Goal: Information Seeking & Learning: Learn about a topic

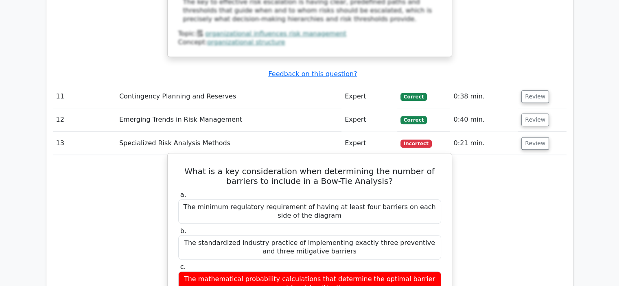
scroll to position [3411, 0]
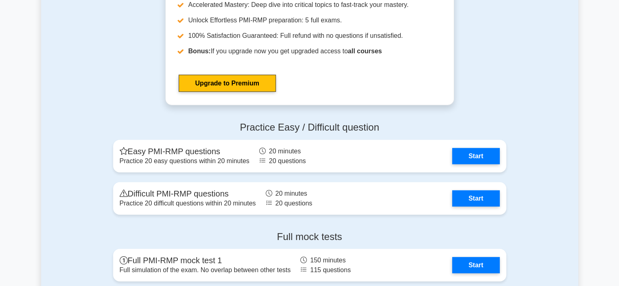
scroll to position [2156, 0]
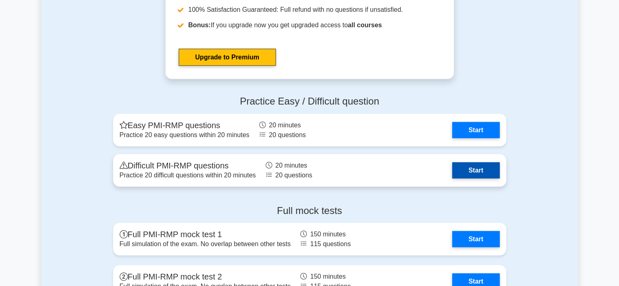
click at [484, 168] on link "Start" at bounding box center [475, 170] width 47 height 16
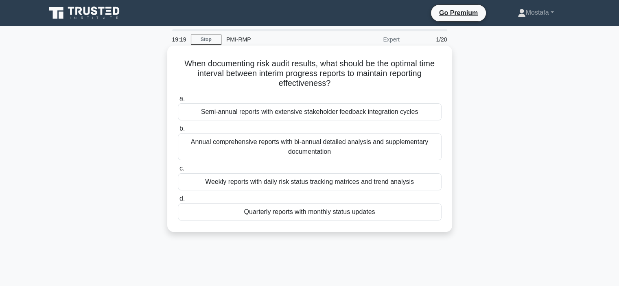
click at [399, 213] on div "Quarterly reports with monthly status updates" at bounding box center [310, 211] width 264 height 17
click at [178, 201] on input "d. Quarterly reports with monthly status updates" at bounding box center [178, 198] width 0 height 5
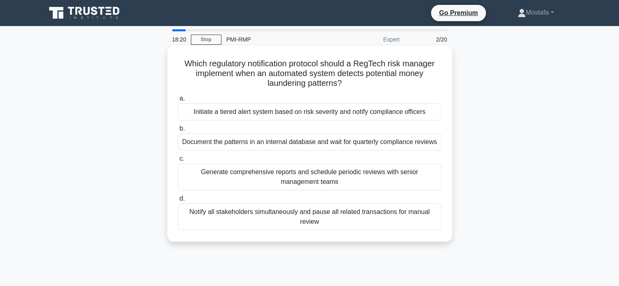
click at [431, 114] on div "Initiate a tiered alert system based on risk severity and notify compliance off…" at bounding box center [310, 111] width 264 height 17
click at [178, 101] on input "a. Initiate a tiered alert system based on risk severity and notify compliance …" at bounding box center [178, 98] width 0 height 5
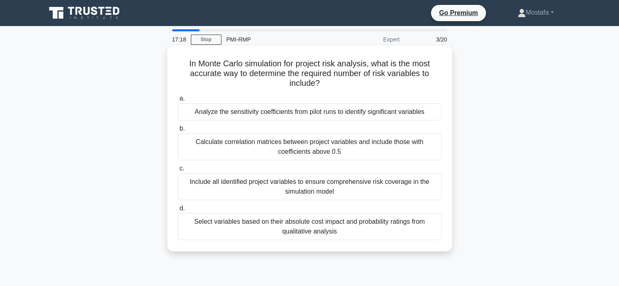
click at [432, 112] on div "Analyze the sensitivity coefficients from pilot runs to identify significant va…" at bounding box center [310, 111] width 264 height 17
click at [178, 101] on input "a. Analyze the sensitivity coefficients from pilot runs to identify significant…" at bounding box center [178, 98] width 0 height 5
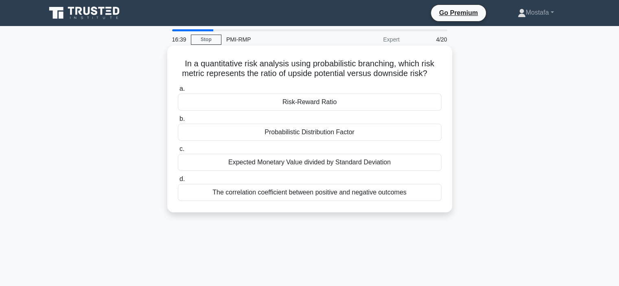
click at [417, 196] on div "The correlation coefficient between positive and negative outcomes" at bounding box center [310, 192] width 264 height 17
click at [178, 182] on input "d. The correlation coefficient between positive and negative outcomes" at bounding box center [178, 179] width 0 height 5
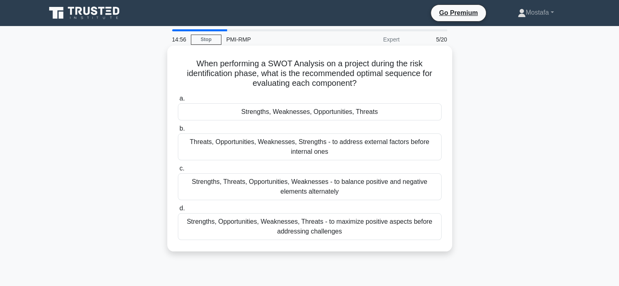
click at [423, 112] on div "Strengths, Weaknesses, Opportunities, Threats" at bounding box center [310, 111] width 264 height 17
click at [178, 101] on input "a. Strengths, Weaknesses, Opportunities, Threats" at bounding box center [178, 98] width 0 height 5
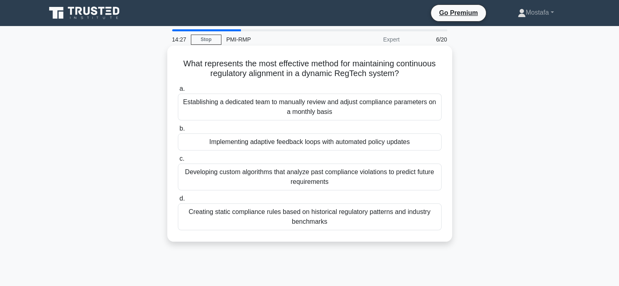
click at [433, 143] on div "Implementing adaptive feedback loops with automated policy updates" at bounding box center [310, 141] width 264 height 17
click at [178, 131] on input "b. Implementing adaptive feedback loops with automated policy updates" at bounding box center [178, 128] width 0 height 5
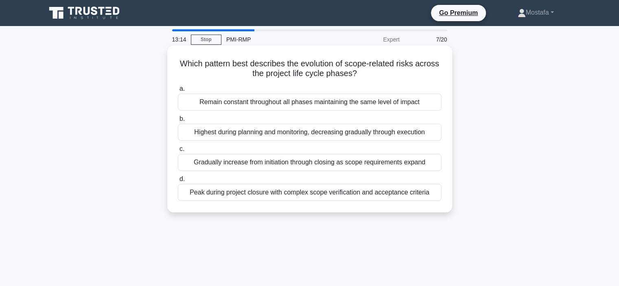
click at [431, 135] on div "Highest during planning and monitoring, decreasing gradually through execution" at bounding box center [310, 132] width 264 height 17
click at [178, 122] on input "b. Highest during planning and monitoring, decreasing gradually through executi…" at bounding box center [178, 118] width 0 height 5
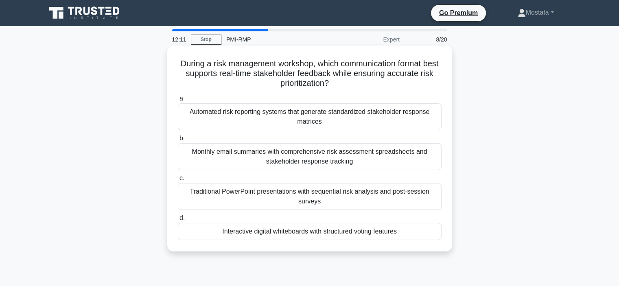
click at [416, 233] on div "Interactive digital whiteboards with structured voting features" at bounding box center [310, 231] width 264 height 17
click at [178, 221] on input "d. Interactive digital whiteboards with structured voting features" at bounding box center [178, 218] width 0 height 5
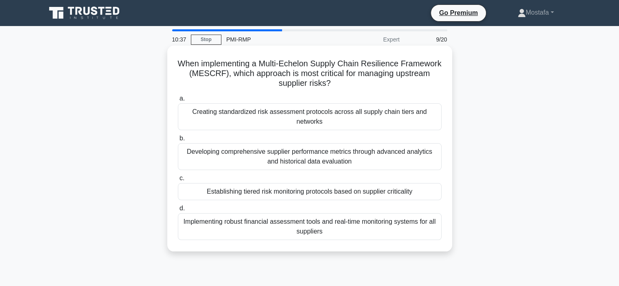
click at [398, 233] on div "Implementing robust financial assessment tools and real-time monitoring systems…" at bounding box center [310, 226] width 264 height 27
click at [178, 211] on input "d. Implementing robust financial assessment tools and real-time monitoring syst…" at bounding box center [178, 208] width 0 height 5
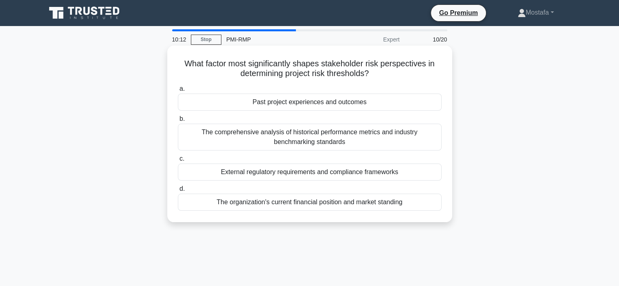
click at [425, 102] on div "Past project experiences and outcomes" at bounding box center [310, 102] width 264 height 17
click at [178, 92] on input "a. Past project experiences and outcomes" at bounding box center [178, 88] width 0 height 5
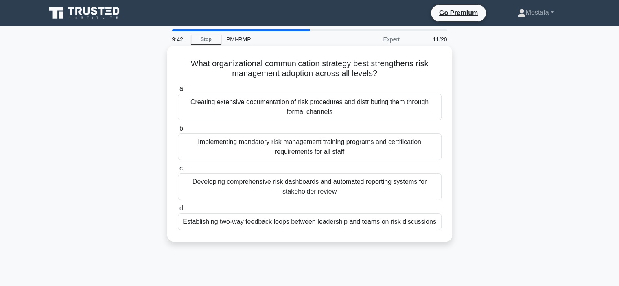
click at [430, 224] on div "Establishing two-way feedback loops between leadership and teams on risk discus…" at bounding box center [310, 221] width 264 height 17
click at [178, 211] on input "d. Establishing two-way feedback loops between leadership and teams on risk dis…" at bounding box center [178, 208] width 0 height 5
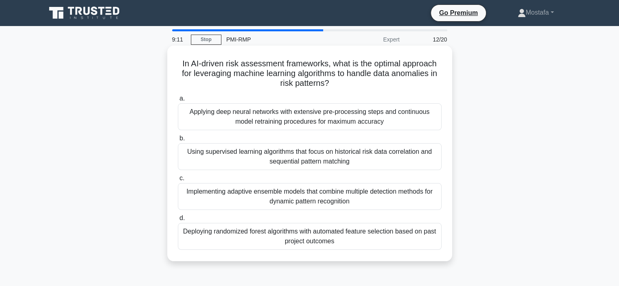
click at [398, 201] on div "Implementing adaptive ensemble models that combine multiple detection methods f…" at bounding box center [310, 196] width 264 height 27
click at [178, 181] on input "c. Implementing adaptive ensemble models that combine multiple detection method…" at bounding box center [178, 178] width 0 height 5
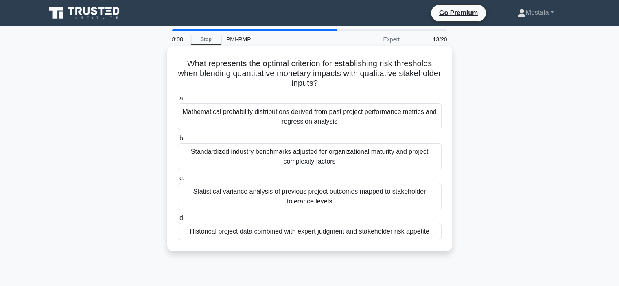
click at [402, 159] on div "Standardized industry benchmarks adjusted for organizational maturity and proje…" at bounding box center [310, 156] width 264 height 27
click at [178, 141] on input "b. Standardized industry benchmarks adjusted for organizational maturity and pr…" at bounding box center [178, 138] width 0 height 5
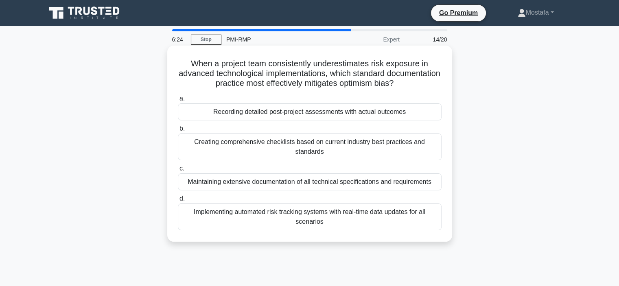
click at [428, 115] on div "Recording detailed post-project assessments with actual outcomes" at bounding box center [310, 111] width 264 height 17
click at [178, 101] on input "a. Recording detailed post-project assessments with actual outcomes" at bounding box center [178, 98] width 0 height 5
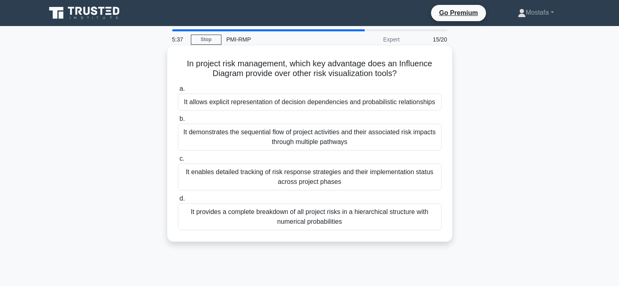
click at [437, 179] on div "It enables detailed tracking of risk response strategies and their implementati…" at bounding box center [310, 177] width 264 height 27
click at [178, 161] on input "c. It enables detailed tracking of risk response strategies and their implement…" at bounding box center [178, 158] width 0 height 5
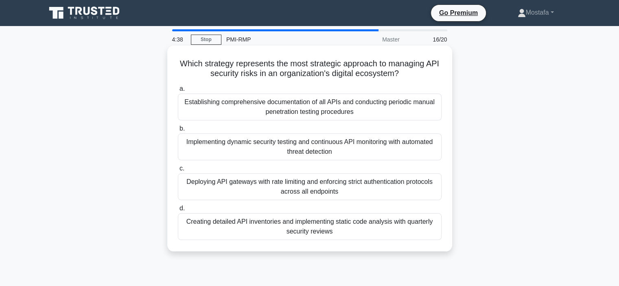
click at [419, 151] on div "Implementing dynamic security testing and continuous API monitoring with automa…" at bounding box center [310, 146] width 264 height 27
click at [178, 131] on input "b. Implementing dynamic security testing and continuous API monitoring with aut…" at bounding box center [178, 128] width 0 height 5
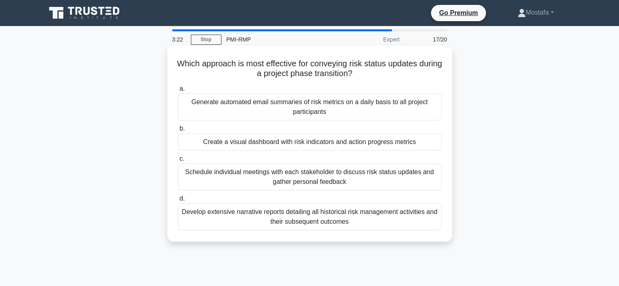
click at [429, 144] on div "Create a visual dashboard with risk indicators and action progress metrics" at bounding box center [310, 141] width 264 height 17
click at [178, 131] on input "b. Create a visual dashboard with risk indicators and action progress metrics" at bounding box center [178, 128] width 0 height 5
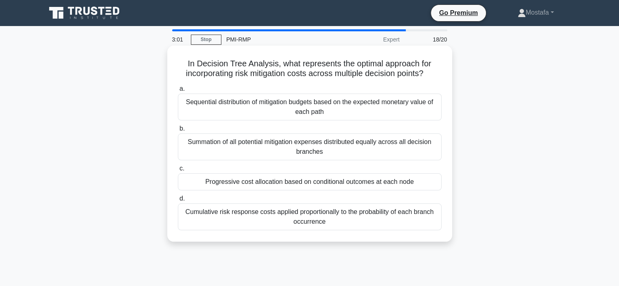
click at [432, 185] on div "Progressive cost allocation based on conditional outcomes at each node" at bounding box center [310, 181] width 264 height 17
click at [178, 171] on input "c. Progressive cost allocation based on conditional outcomes at each node" at bounding box center [178, 168] width 0 height 5
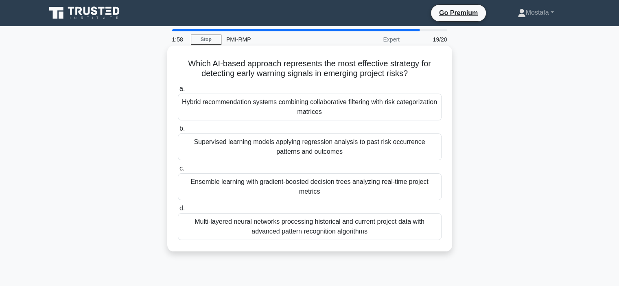
click at [427, 231] on div "Multi-layered neural networks processing historical and current project data wi…" at bounding box center [310, 226] width 264 height 27
click at [178, 211] on input "d. Multi-layered neural networks processing historical and current project data…" at bounding box center [178, 208] width 0 height 5
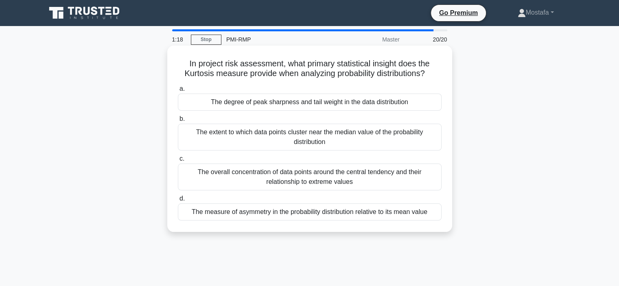
click at [427, 180] on div "The overall concentration of data points around the central tendency and their …" at bounding box center [310, 177] width 264 height 27
click at [178, 161] on input "c. The overall concentration of data points around the central tendency and the…" at bounding box center [178, 158] width 0 height 5
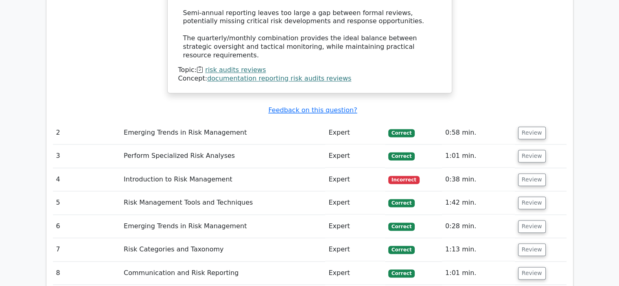
scroll to position [1139, 0]
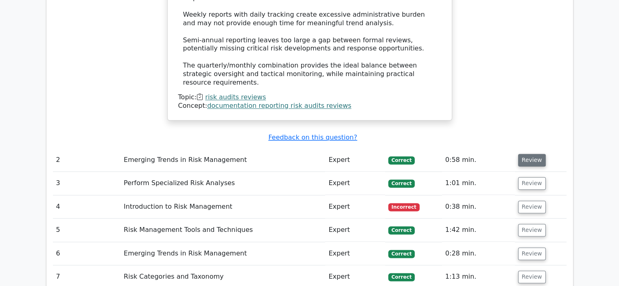
click at [522, 154] on button "Review" at bounding box center [532, 160] width 28 height 13
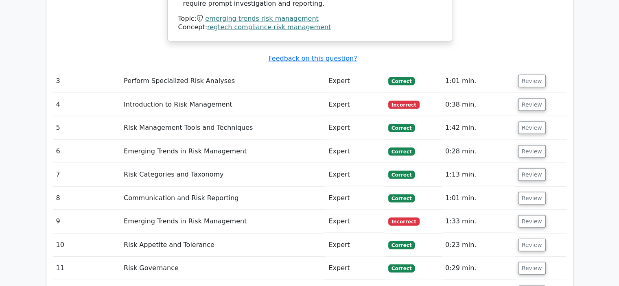
scroll to position [1871, 0]
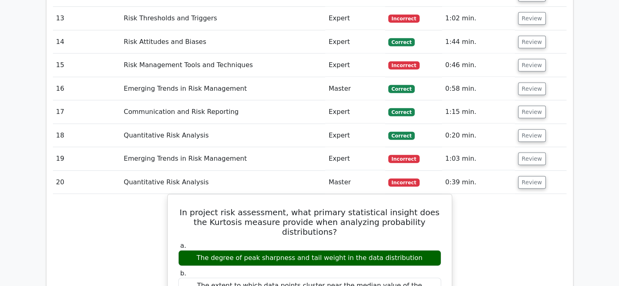
scroll to position [2034, 0]
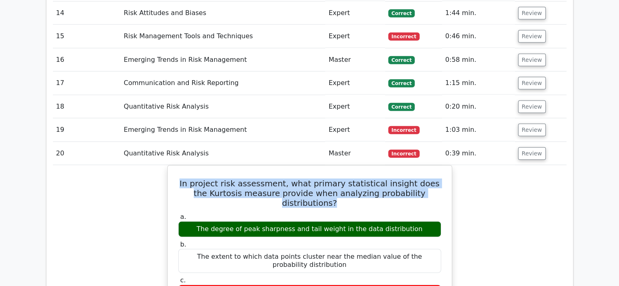
drag, startPoint x: 440, startPoint y: 108, endPoint x: 135, endPoint y: 90, distance: 305.6
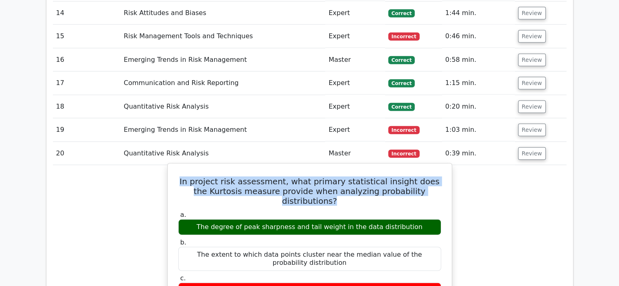
copy h5 "In project risk assessment, what primary statistical insight does the Kurtosis …"
drag, startPoint x: 414, startPoint y: 130, endPoint x: 205, endPoint y: 131, distance: 208.7
click at [205, 219] on div "The degree of peak sharpness and tail weight in the data distribution" at bounding box center [309, 227] width 263 height 16
copy div "The degree of peak sharpness and tail weight in the data distribution"
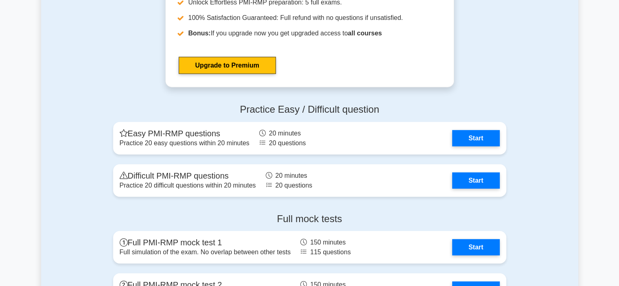
scroll to position [2156, 0]
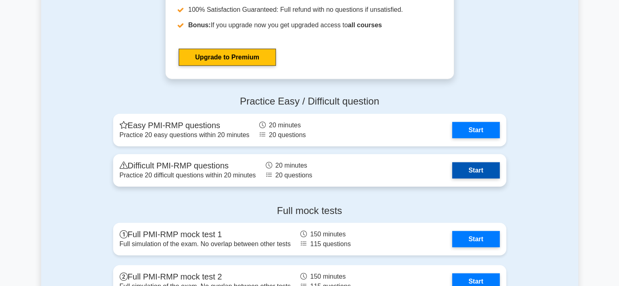
click at [484, 166] on link "Start" at bounding box center [475, 170] width 47 height 16
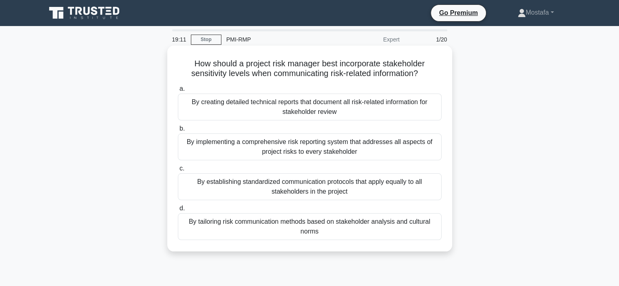
click at [421, 231] on div "By tailoring risk communication methods based on stakeholder analysis and cultu…" at bounding box center [310, 226] width 264 height 27
click at [178, 211] on input "d. By tailoring risk communication methods based on stakeholder analysis and cu…" at bounding box center [178, 208] width 0 height 5
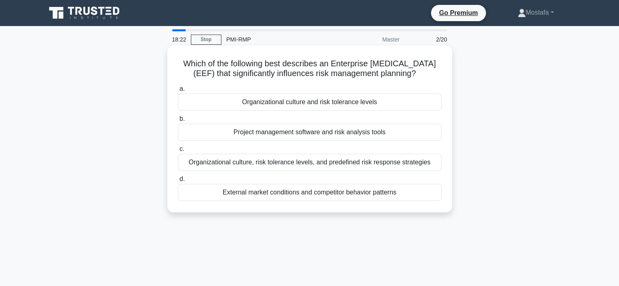
click at [435, 164] on div "Organizational culture, risk tolerance levels, and predefined risk response str…" at bounding box center [310, 162] width 264 height 17
click at [178, 152] on input "c. Organizational culture, risk tolerance levels, and predefined risk response …" at bounding box center [178, 148] width 0 height 5
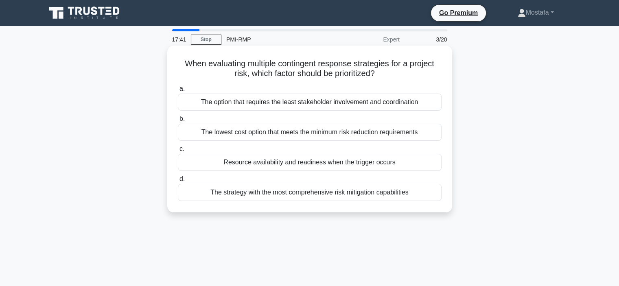
click at [425, 160] on div "Resource availability and readiness when the trigger occurs" at bounding box center [310, 162] width 264 height 17
click at [178, 152] on input "c. Resource availability and readiness when the trigger occurs" at bounding box center [178, 148] width 0 height 5
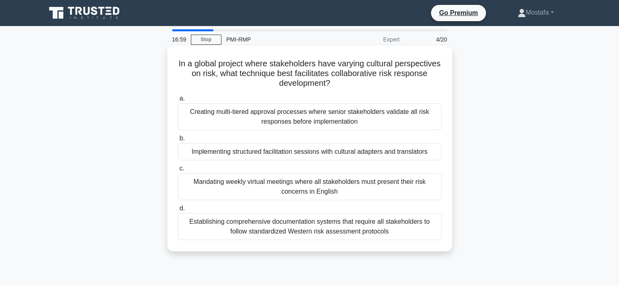
click at [434, 153] on div "Implementing structured facilitation sessions with cultural adapters and transl…" at bounding box center [310, 151] width 264 height 17
click at [178, 141] on input "b. Implementing structured facilitation sessions with cultural adapters and tra…" at bounding box center [178, 138] width 0 height 5
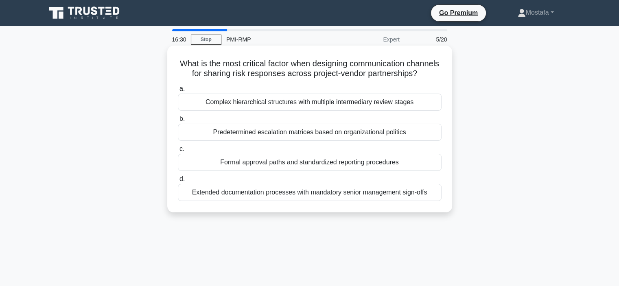
click at [425, 141] on div "Predetermined escalation matrices based on organizational politics" at bounding box center [310, 132] width 264 height 17
click at [178, 122] on input "b. Predetermined escalation matrices based on organizational politics" at bounding box center [178, 118] width 0 height 5
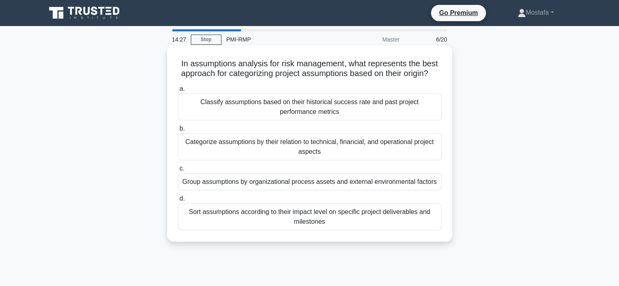
click at [438, 190] on div "Group assumptions by organizational process assets and external environmental f…" at bounding box center [310, 181] width 264 height 17
click at [178, 171] on input "c. Group assumptions by organizational process assets and external environmenta…" at bounding box center [178, 168] width 0 height 5
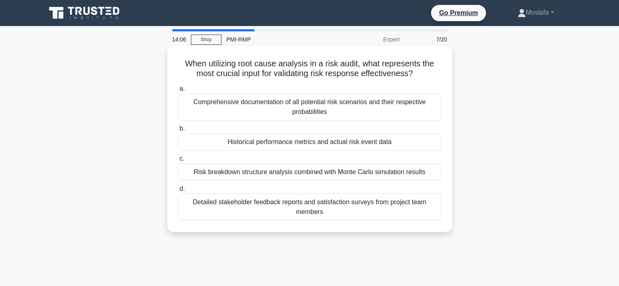
click at [426, 143] on div "Historical performance metrics and actual risk event data" at bounding box center [310, 141] width 264 height 17
click at [178, 131] on input "b. Historical performance metrics and actual risk event data" at bounding box center [178, 128] width 0 height 5
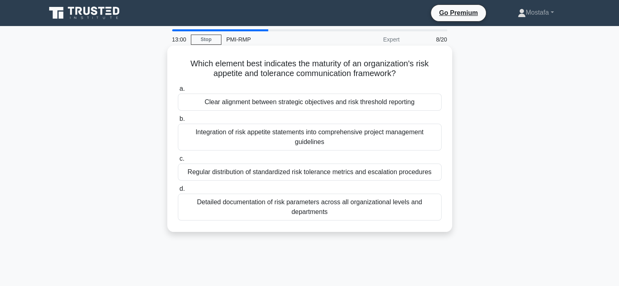
click at [432, 103] on div "Clear alignment between strategic objectives and risk threshold reporting" at bounding box center [310, 102] width 264 height 17
click at [178, 92] on input "a. Clear alignment between strategic objectives and risk threshold reporting" at bounding box center [178, 88] width 0 height 5
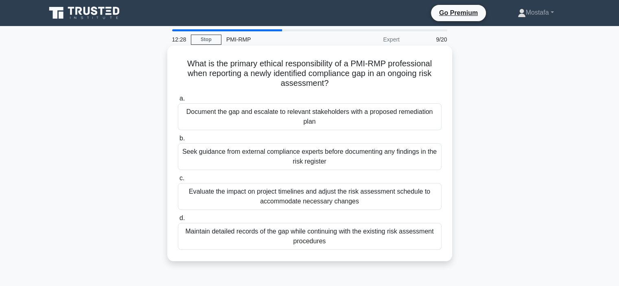
click at [426, 122] on div "Document the gap and escalate to relevant stakeholders with a proposed remediat…" at bounding box center [310, 116] width 264 height 27
click at [178, 101] on input "a. Document the gap and escalate to relevant stakeholders with a proposed remed…" at bounding box center [178, 98] width 0 height 5
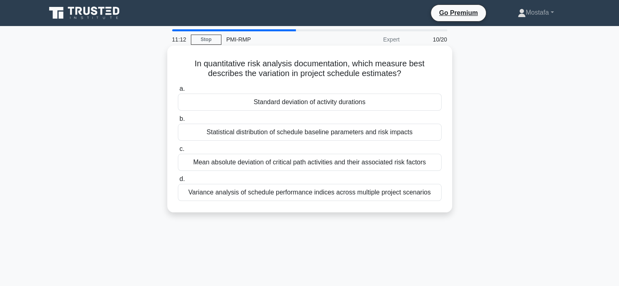
click at [434, 196] on div "Variance analysis of schedule performance indices across multiple project scena…" at bounding box center [310, 192] width 264 height 17
click at [178, 182] on input "d. Variance analysis of schedule performance indices across multiple project sc…" at bounding box center [178, 179] width 0 height 5
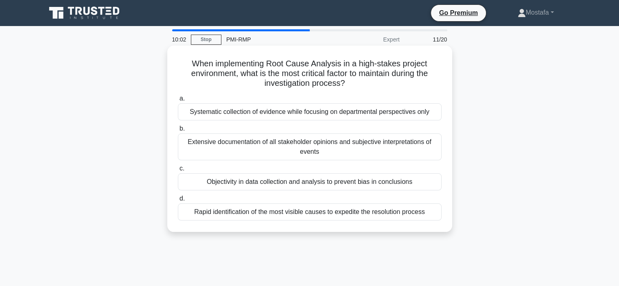
click at [429, 181] on div "Objectivity in data collection and analysis to prevent bias in conclusions" at bounding box center [310, 181] width 264 height 17
click at [178, 171] on input "c. Objectivity in data collection and analysis to prevent bias in conclusions" at bounding box center [178, 168] width 0 height 5
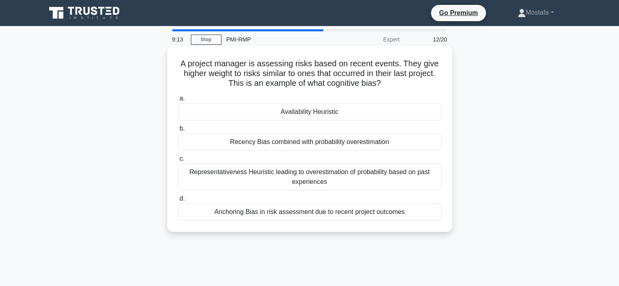
click at [428, 211] on div "Anchoring Bias in risk assessment due to recent project outcomes" at bounding box center [310, 211] width 264 height 17
click at [178, 201] on input "d. Anchoring Bias in risk assessment due to recent project outcomes" at bounding box center [178, 198] width 0 height 5
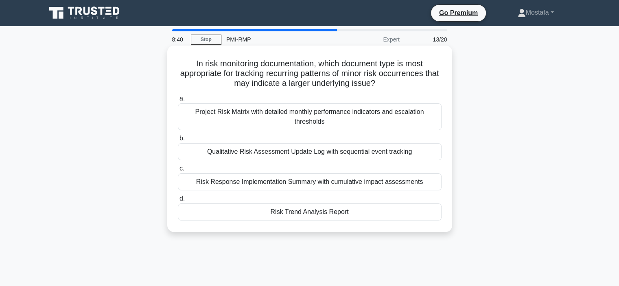
click at [427, 151] on div "Qualitative Risk Assessment Update Log with sequential event tracking" at bounding box center [310, 151] width 264 height 17
click at [178, 141] on input "b. Qualitative Risk Assessment Update Log with sequential event tracking" at bounding box center [178, 138] width 0 height 5
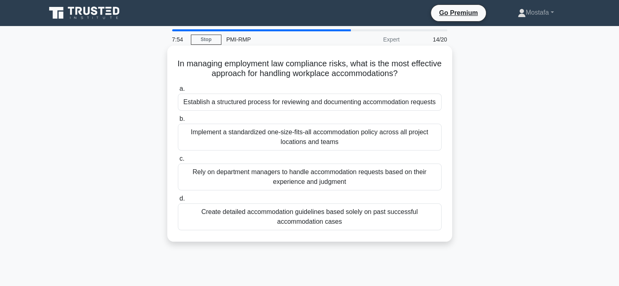
click at [432, 185] on div "Rely on department managers to handle accommodation requests based on their exp…" at bounding box center [310, 177] width 264 height 27
click at [178, 161] on input "c. Rely on department managers to handle accommodation requests based on their …" at bounding box center [178, 158] width 0 height 5
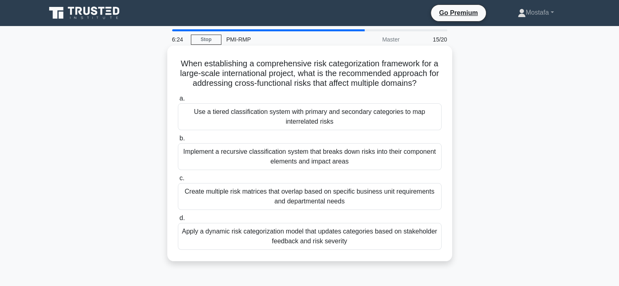
click at [408, 203] on div "Create multiple risk matrices that overlap based on specific business unit requ…" at bounding box center [310, 196] width 264 height 27
click at [178, 181] on input "c. Create multiple risk matrices that overlap based on specific business unit r…" at bounding box center [178, 178] width 0 height 5
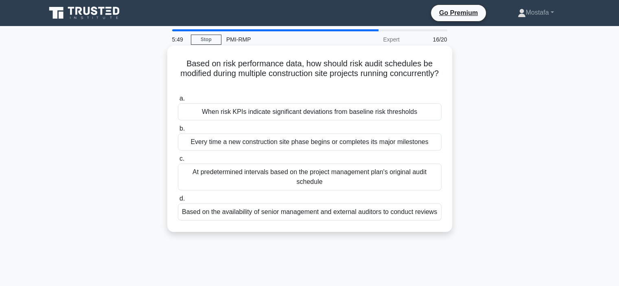
click at [429, 116] on div "When risk KPIs indicate significant deviations from baseline risk thresholds" at bounding box center [310, 111] width 264 height 17
click at [178, 101] on input "a. When risk KPIs indicate significant deviations from baseline risk thresholds" at bounding box center [178, 98] width 0 height 5
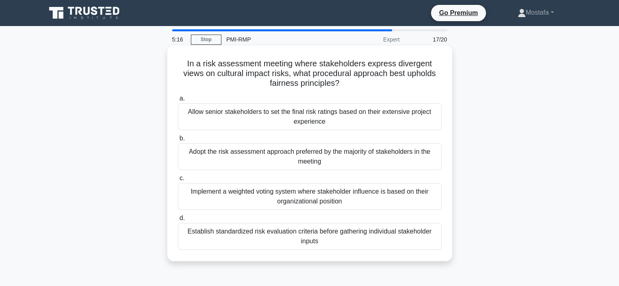
click at [427, 240] on div "Establish standardized risk evaluation criteria before gathering individual sta…" at bounding box center [310, 236] width 264 height 27
click at [178, 221] on input "d. Establish standardized risk evaluation criteria before gathering individual …" at bounding box center [178, 218] width 0 height 5
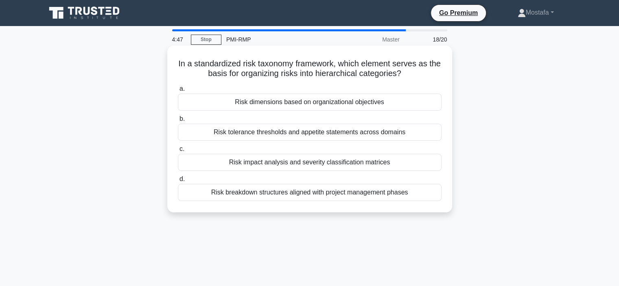
click at [417, 104] on div "Risk dimensions based on organizational objectives" at bounding box center [310, 102] width 264 height 17
click at [178, 92] on input "a. Risk dimensions based on organizational objectives" at bounding box center [178, 88] width 0 height 5
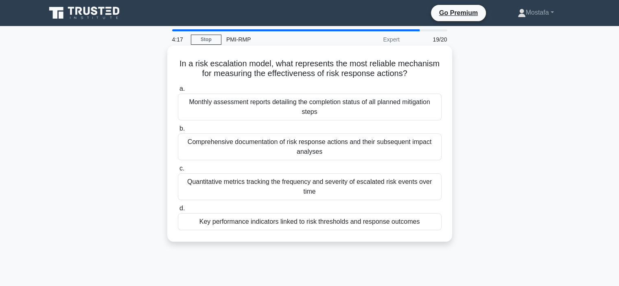
click at [431, 223] on div "Key performance indicators linked to risk thresholds and response outcomes" at bounding box center [310, 221] width 264 height 17
click at [178, 211] on input "d. Key performance indicators linked to risk thresholds and response outcomes" at bounding box center [178, 208] width 0 height 5
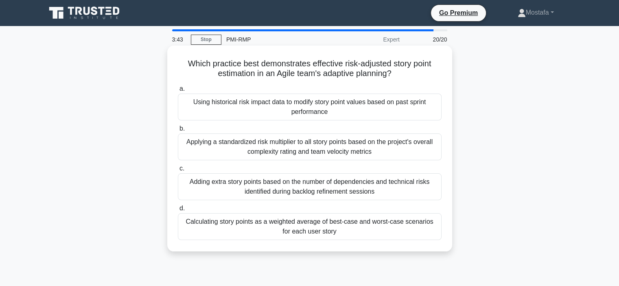
click at [434, 111] on div "Using historical risk impact data to modify story point values based on past sp…" at bounding box center [310, 107] width 264 height 27
click at [178, 92] on input "a. Using historical risk impact data to modify story point values based on past…" at bounding box center [178, 88] width 0 height 5
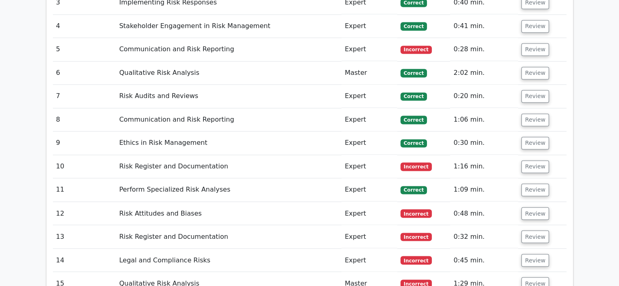
scroll to position [1220, 0]
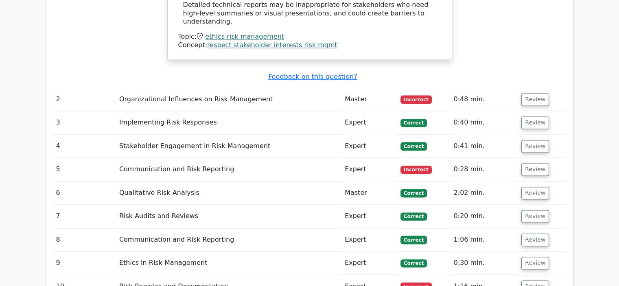
click at [416, 166] on span "Incorrect" at bounding box center [415, 170] width 31 height 8
click at [534, 163] on button "Review" at bounding box center [535, 169] width 28 height 13
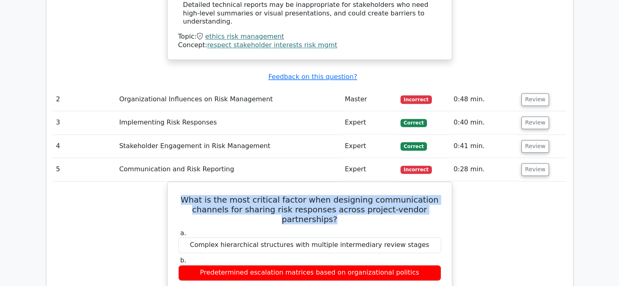
drag, startPoint x: 443, startPoint y: 160, endPoint x: 160, endPoint y: 155, distance: 283.2
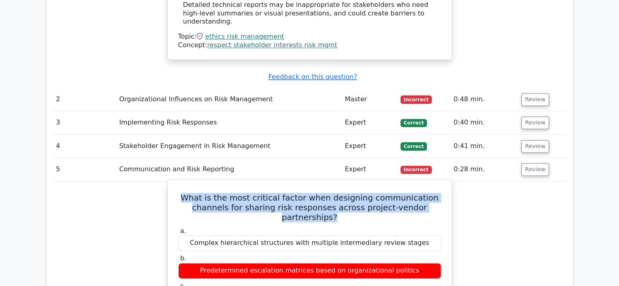
copy h5 "What is the most critical factor when designing communication channels for shar…"
drag, startPoint x: 407, startPoint y: 242, endPoint x: 217, endPoint y: 242, distance: 190.0
copy div "Formal approval paths and standardized reporting procedures"
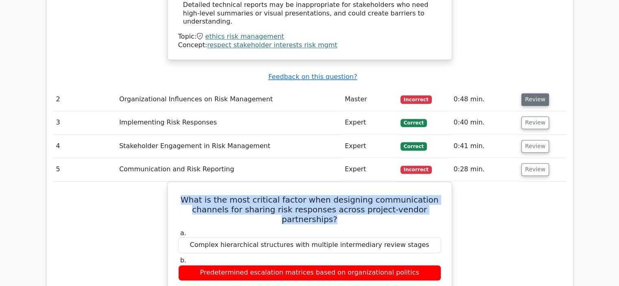
click at [533, 93] on button "Review" at bounding box center [535, 99] width 28 height 13
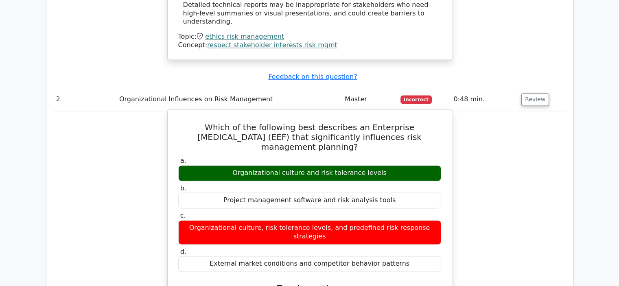
drag, startPoint x: 441, startPoint y: 89, endPoint x: 178, endPoint y: 79, distance: 263.4
click at [178, 122] on h5 "Which of the following best describes an Enterprise [MEDICAL_DATA] (EEF) that s…" at bounding box center [309, 136] width 264 height 29
copy h5 "Which of the following best describes an Enterprise [MEDICAL_DATA] (EEF) that s…"
drag, startPoint x: 382, startPoint y: 115, endPoint x: 229, endPoint y: 114, distance: 153.4
click at [229, 165] on div "Organizational culture and risk tolerance levels" at bounding box center [309, 173] width 263 height 16
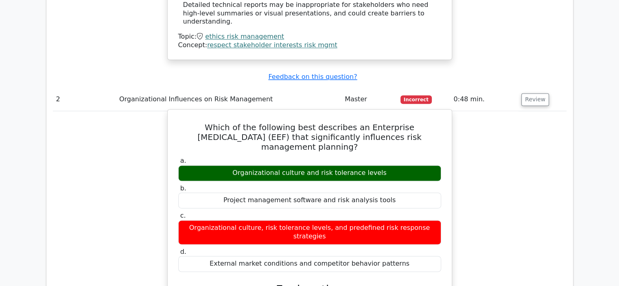
copy div "Organizational culture and risk tolerance levels"
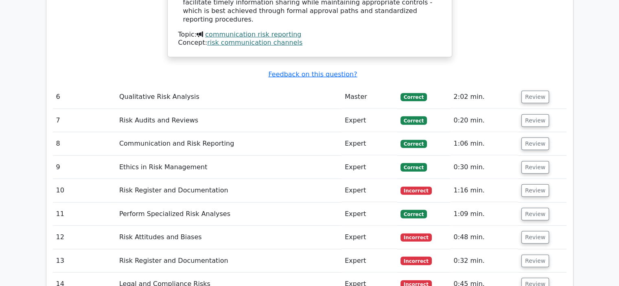
scroll to position [2237, 0]
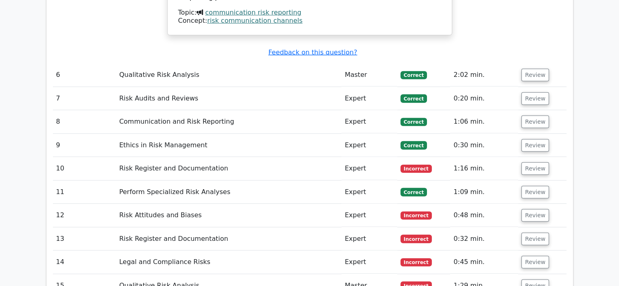
scroll to position [2156, 0]
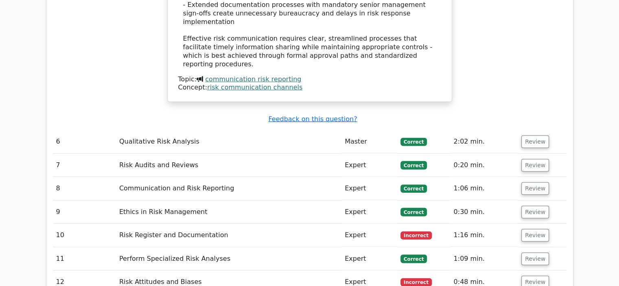
scroll to position [2237, 0]
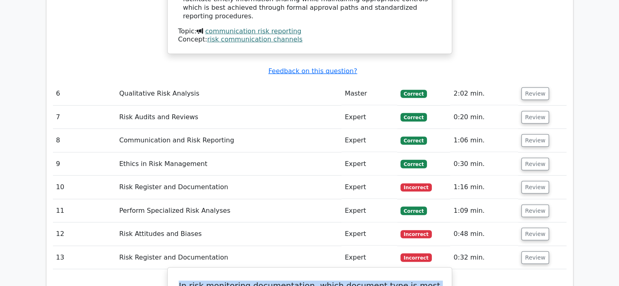
drag, startPoint x: 406, startPoint y: 168, endPoint x: 170, endPoint y: 139, distance: 236.9
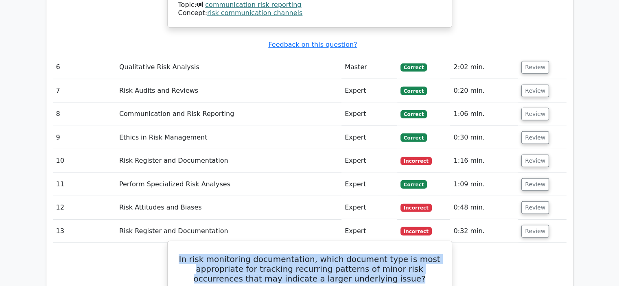
scroll to position [2278, 0]
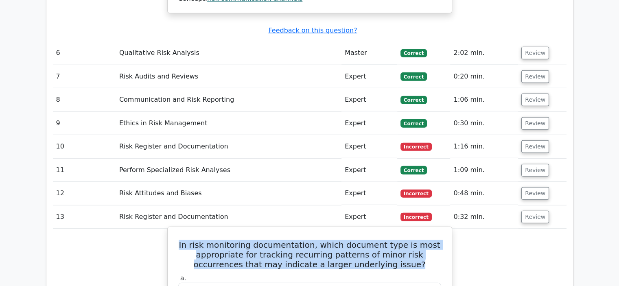
copy h5 "In risk monitoring documentation, which document type is most appropriate for t…"
drag, startPoint x: 351, startPoint y: 242, endPoint x: 259, endPoint y: 242, distance: 92.3
copy div "Risk Trend Analysis Report"
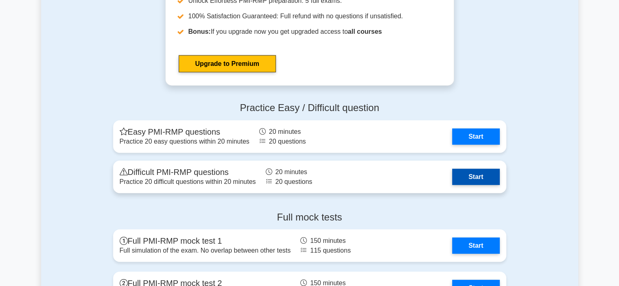
scroll to position [2156, 0]
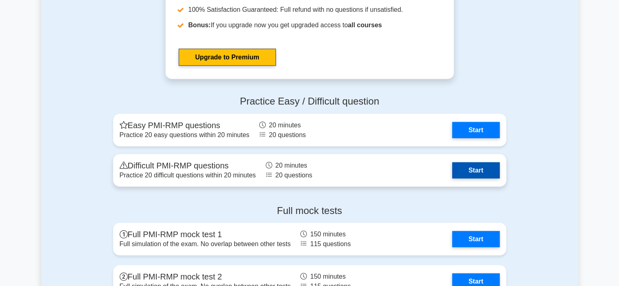
click at [485, 167] on link "Start" at bounding box center [475, 170] width 47 height 16
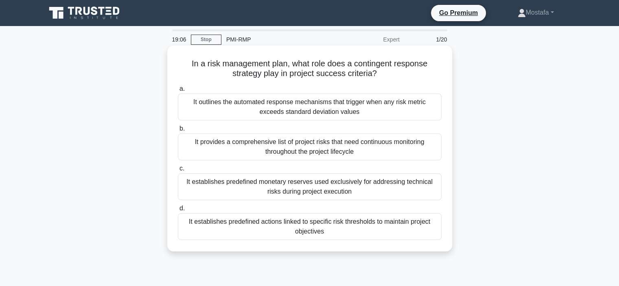
click at [391, 231] on div "It establishes predefined actions linked to specific risk thresholds to maintai…" at bounding box center [310, 226] width 264 height 27
click at [178, 211] on input "d. It establishes predefined actions linked to specific risk thresholds to main…" at bounding box center [178, 208] width 0 height 5
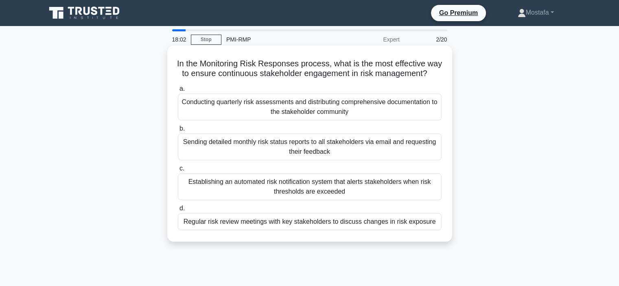
click at [386, 230] on div "Regular risk review meetings with key stakeholders to discuss changes in risk e…" at bounding box center [310, 221] width 264 height 17
click at [178, 211] on input "d. Regular risk review meetings with key stakeholders to discuss changes in ris…" at bounding box center [178, 208] width 0 height 5
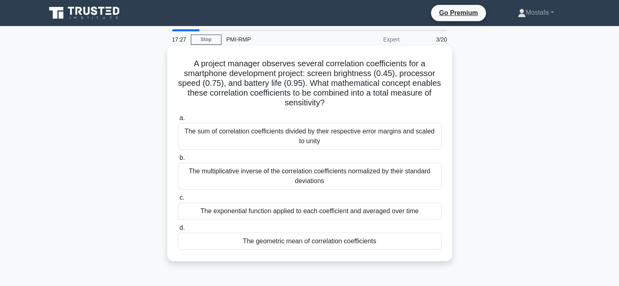
click at [417, 242] on div "The geometric mean of correlation coefficients" at bounding box center [310, 241] width 264 height 17
click at [178, 231] on input "d. The geometric mean of correlation coefficients" at bounding box center [178, 227] width 0 height 5
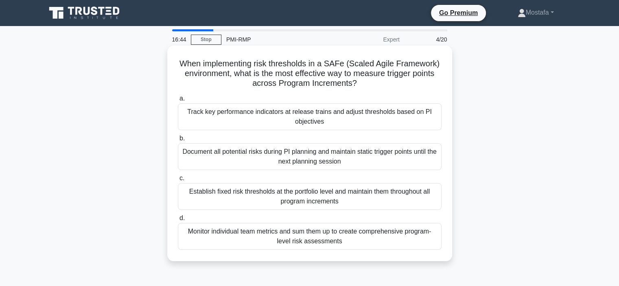
click at [403, 122] on div "Track key performance indicators at release trains and adjust thresholds based …" at bounding box center [310, 116] width 264 height 27
click at [178, 101] on input "a. Track key performance indicators at release trains and adjust thresholds bas…" at bounding box center [178, 98] width 0 height 5
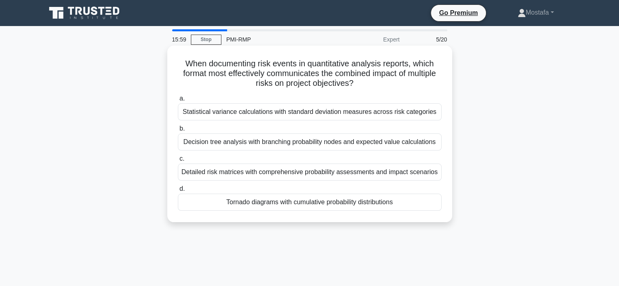
click at [416, 204] on div "Tornado diagrams with cumulative probability distributions" at bounding box center [310, 202] width 264 height 17
click at [178, 192] on input "d. Tornado diagrams with cumulative probability distributions" at bounding box center [178, 188] width 0 height 5
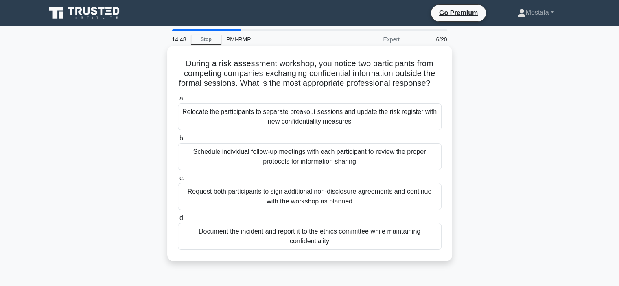
click at [357, 250] on div "Document the incident and report it to the ethics committee while maintaining c…" at bounding box center [310, 236] width 264 height 27
click at [178, 221] on input "d. Document the incident and report it to the ethics committee while maintainin…" at bounding box center [178, 218] width 0 height 5
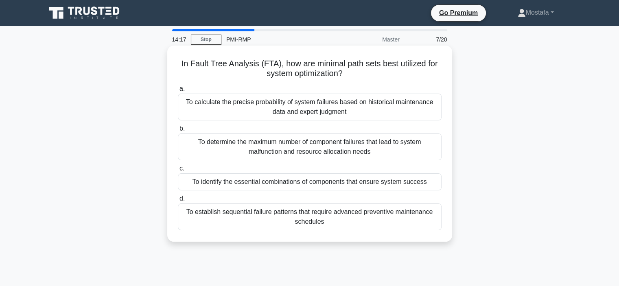
click at [430, 112] on div "To calculate the precise probability of system failures based on historical mai…" at bounding box center [310, 107] width 264 height 27
click at [178, 92] on input "a. To calculate the precise probability of system failures based on historical …" at bounding box center [178, 88] width 0 height 5
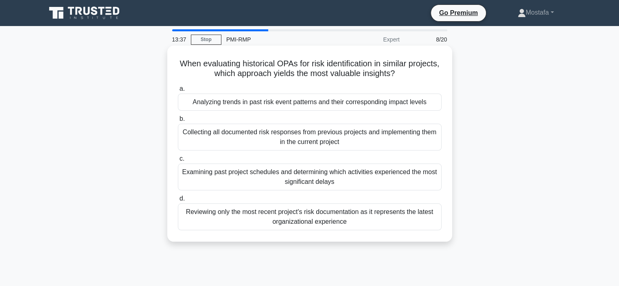
click at [436, 102] on div "Analyzing trends in past risk event patterns and their corresponding impact lev…" at bounding box center [310, 102] width 264 height 17
click at [178, 92] on input "a. Analyzing trends in past risk event patterns and their corresponding impact …" at bounding box center [178, 88] width 0 height 5
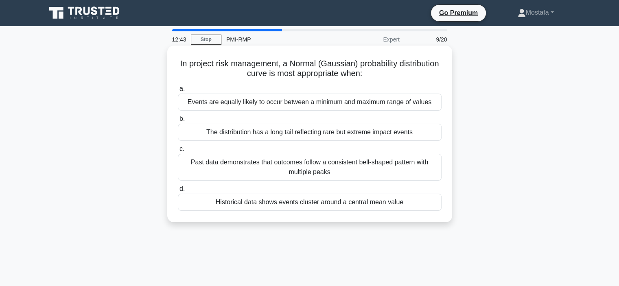
click at [421, 203] on div "Historical data shows events cluster around a central mean value" at bounding box center [310, 202] width 264 height 17
click at [178, 192] on input "d. Historical data shows events cluster around a central mean value" at bounding box center [178, 188] width 0 height 5
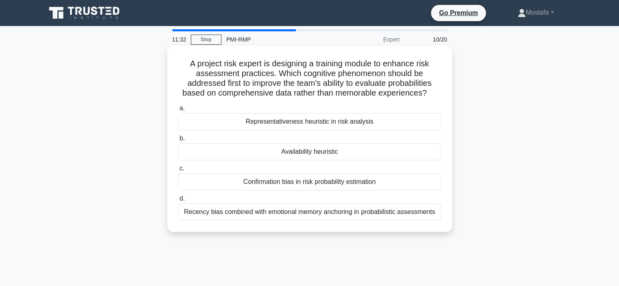
click at [369, 151] on div "Availability heuristic" at bounding box center [310, 151] width 264 height 17
click at [178, 141] on input "b. Availability heuristic" at bounding box center [178, 138] width 0 height 5
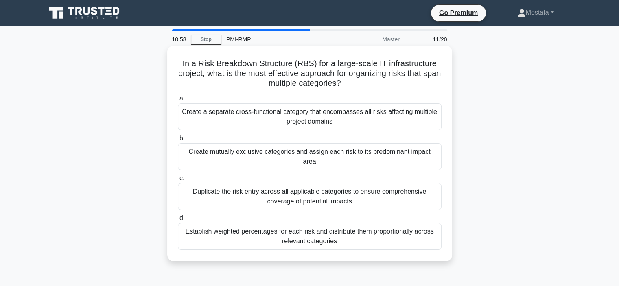
click at [425, 119] on div "Create a separate cross-functional category that encompasses all risks affectin…" at bounding box center [310, 116] width 264 height 27
click at [178, 101] on input "a. Create a separate cross-functional category that encompasses all risks affec…" at bounding box center [178, 98] width 0 height 5
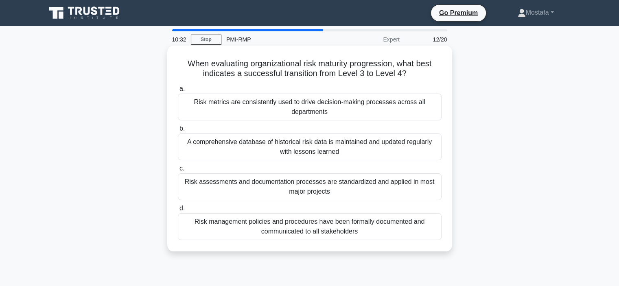
click at [417, 229] on div "Risk management policies and procedures have been formally documented and commu…" at bounding box center [310, 226] width 264 height 27
click at [178, 211] on input "d. Risk management policies and procedures have been formally documented and co…" at bounding box center [178, 208] width 0 height 5
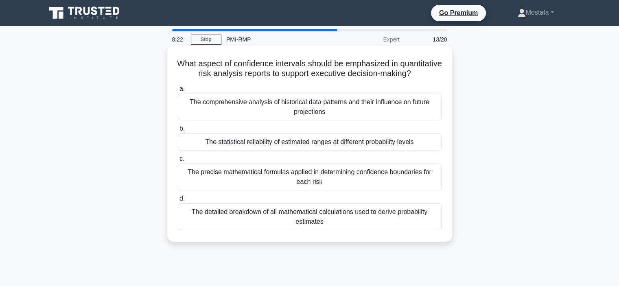
click at [424, 120] on div "The comprehensive analysis of historical data patterns and their influence on f…" at bounding box center [310, 107] width 264 height 27
click at [178, 92] on input "a. The comprehensive analysis of historical data patterns and their influence o…" at bounding box center [178, 88] width 0 height 5
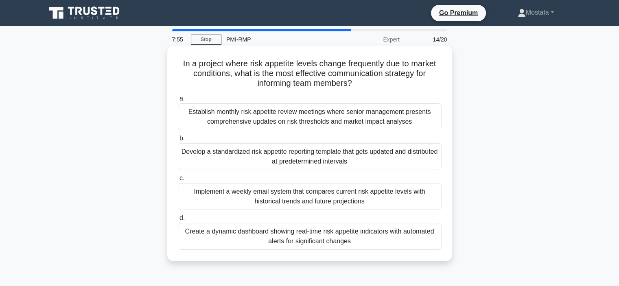
click at [418, 156] on div "Develop a standardized risk appetite reporting template that gets updated and d…" at bounding box center [310, 156] width 264 height 27
click at [178, 141] on input "b. Develop a standardized risk appetite reporting template that gets updated an…" at bounding box center [178, 138] width 0 height 5
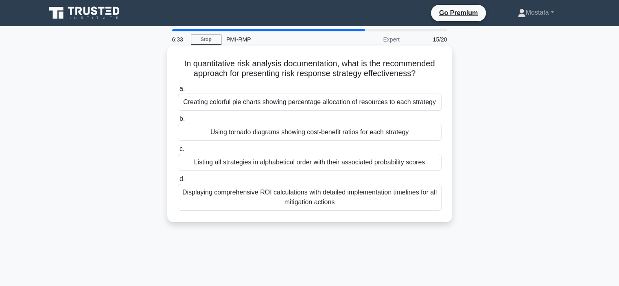
click at [381, 205] on div "Displaying comprehensive ROI calculations with detailed implementation timeline…" at bounding box center [310, 197] width 264 height 27
click at [178, 182] on input "d. Displaying comprehensive ROI calculations with detailed implementation timel…" at bounding box center [178, 179] width 0 height 5
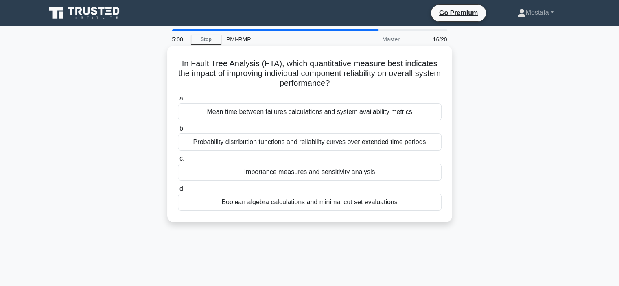
click at [426, 206] on div "Boolean algebra calculations and minimal cut set evaluations" at bounding box center [310, 202] width 264 height 17
click at [178, 192] on input "d. Boolean algebra calculations and minimal cut set evaluations" at bounding box center [178, 188] width 0 height 5
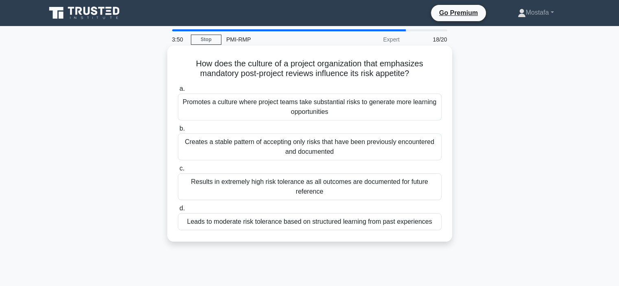
click at [430, 112] on div "Promotes a culture where project teams take substantial risks to generate more …" at bounding box center [310, 107] width 264 height 27
click at [178, 92] on input "a. Promotes a culture where project teams take substantial risks to generate mo…" at bounding box center [178, 88] width 0 height 5
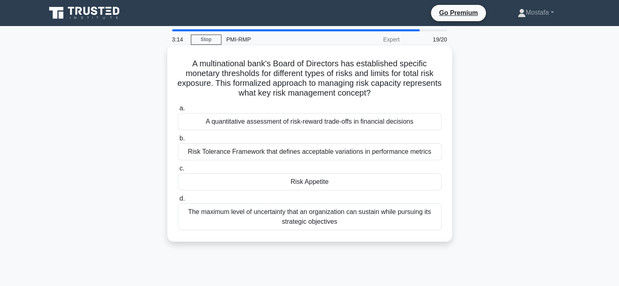
click at [380, 185] on div "Risk Appetite" at bounding box center [310, 181] width 264 height 17
click at [178, 171] on input "c. Risk Appetite" at bounding box center [178, 168] width 0 height 5
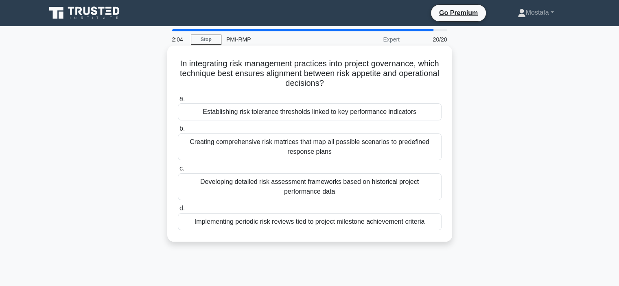
click at [429, 112] on div "Establishing risk tolerance thresholds linked to key performance indicators" at bounding box center [310, 111] width 264 height 17
click at [178, 101] on input "a. Establishing risk tolerance thresholds linked to key performance indicators" at bounding box center [178, 98] width 0 height 5
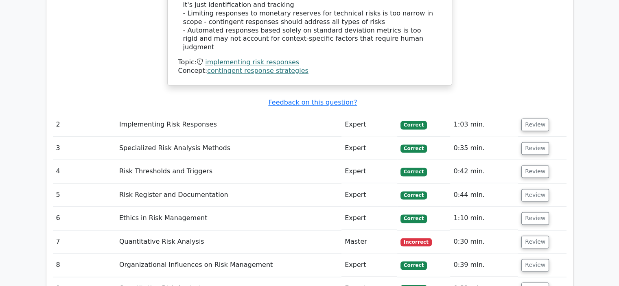
scroll to position [1220, 0]
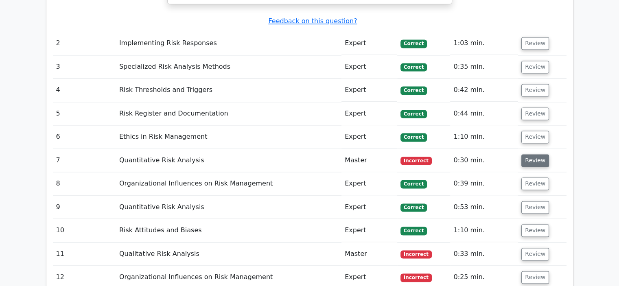
click at [528, 154] on button "Review" at bounding box center [535, 160] width 28 height 13
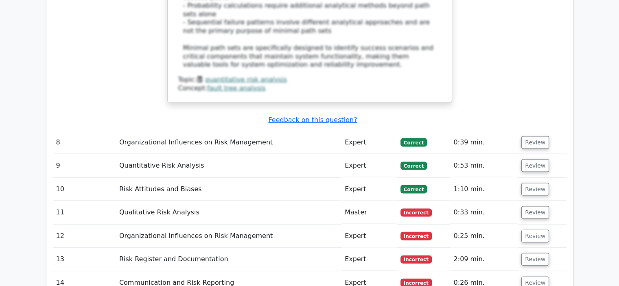
scroll to position [1790, 0]
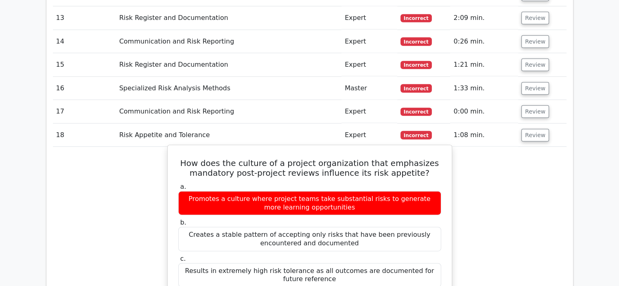
scroll to position [1953, 0]
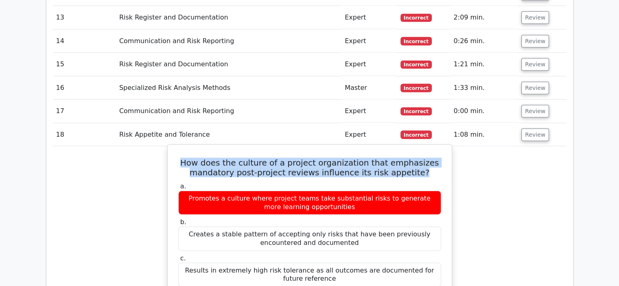
drag, startPoint x: 422, startPoint y: 105, endPoint x: 187, endPoint y: 92, distance: 235.1
click at [187, 158] on h5 "How does the culture of a project organization that emphasizes mandatory post-p…" at bounding box center [309, 168] width 264 height 20
copy h5 "How does the culture of a project organization that emphasizes mandatory post-p…"
drag, startPoint x: 436, startPoint y: 237, endPoint x: 171, endPoint y: 236, distance: 265.6
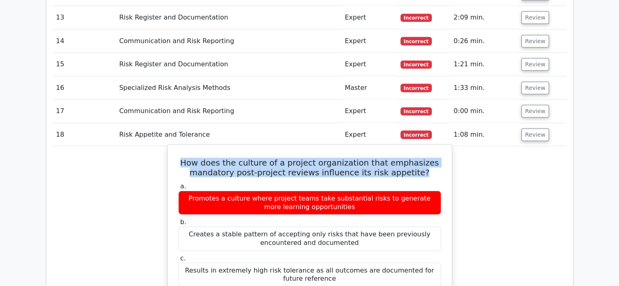
copy div "Leads to moderate risk tolerance based on structured learning from past experie…"
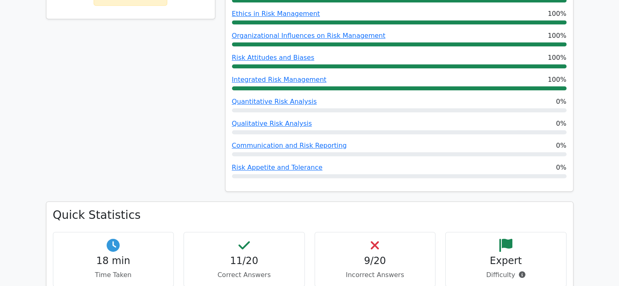
scroll to position [529, 0]
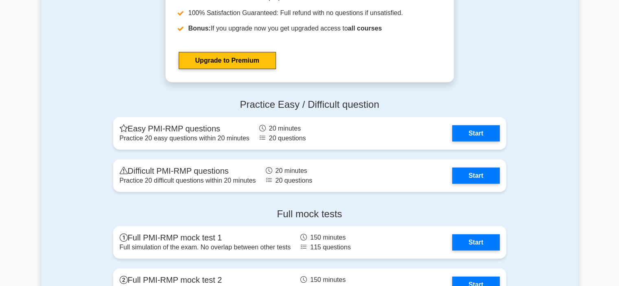
scroll to position [2156, 0]
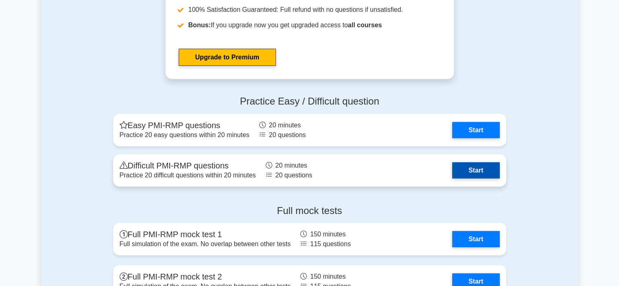
click at [488, 167] on link "Start" at bounding box center [475, 170] width 47 height 16
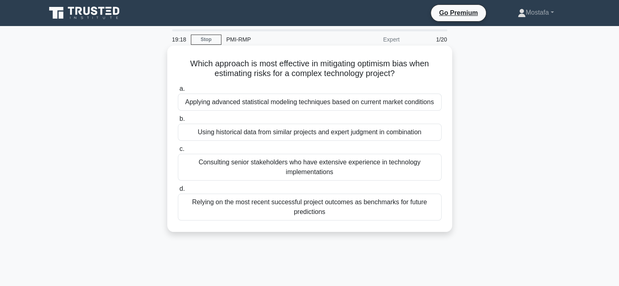
click at [437, 135] on div "Using historical data from similar projects and expert judgment in combination" at bounding box center [310, 132] width 264 height 17
click at [178, 122] on input "b. Using historical data from similar projects and expert judgment in combinati…" at bounding box center [178, 118] width 0 height 5
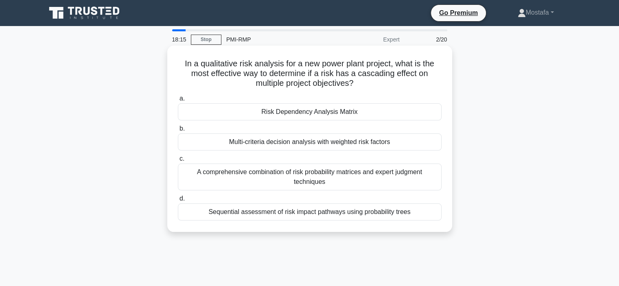
click at [433, 113] on div "Risk Dependency Analysis Matrix" at bounding box center [310, 111] width 264 height 17
click at [178, 101] on input "a. Risk Dependency Analysis Matrix" at bounding box center [178, 98] width 0 height 5
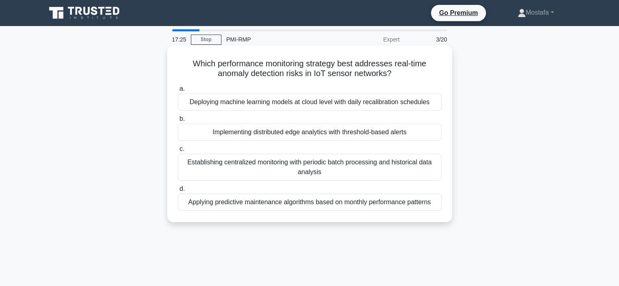
click at [436, 204] on div "Applying predictive maintenance algorithms based on monthly performance patterns" at bounding box center [310, 202] width 264 height 17
click at [178, 192] on input "d. Applying predictive maintenance algorithms based on monthly performance patt…" at bounding box center [178, 188] width 0 height 5
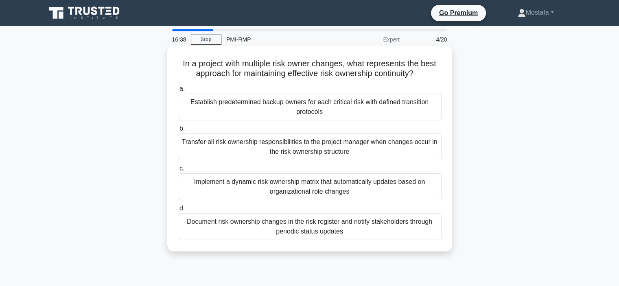
click at [427, 117] on div "Establish predetermined backup owners for each critical risk with defined trans…" at bounding box center [310, 107] width 264 height 27
click at [178, 92] on input "a. Establish predetermined backup owners for each critical risk with defined tr…" at bounding box center [178, 88] width 0 height 5
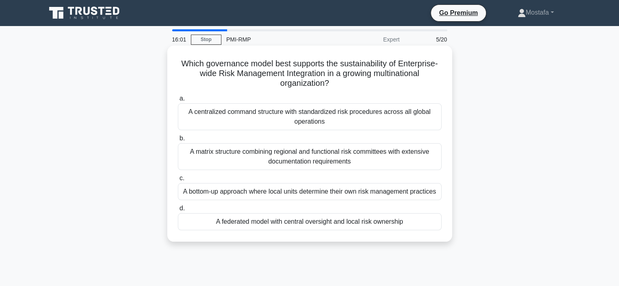
click at [435, 195] on div "A bottom-up approach where local units determine their own risk management prac…" at bounding box center [310, 191] width 264 height 17
click at [178, 181] on input "c. A bottom-up approach where local units determine their own risk management p…" at bounding box center [178, 178] width 0 height 5
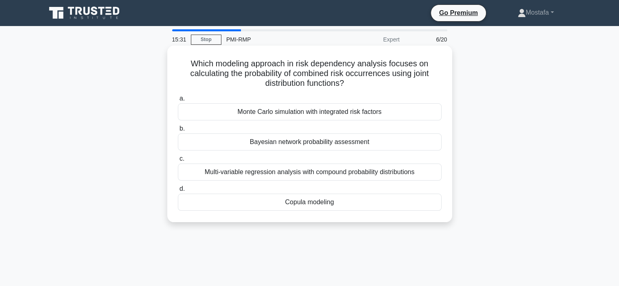
click at [435, 113] on div "Monte Carlo simulation with integrated risk factors" at bounding box center [310, 111] width 264 height 17
click at [178, 101] on input "a. Monte Carlo simulation with integrated risk factors" at bounding box center [178, 98] width 0 height 5
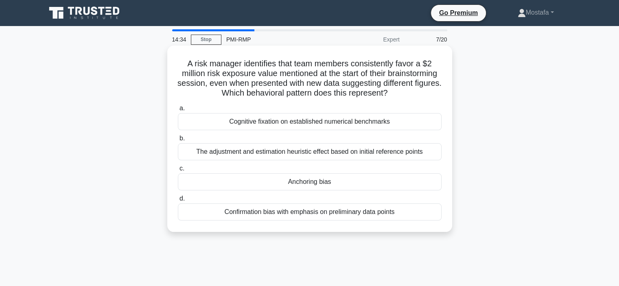
click at [436, 154] on div "The adjustment and estimation heuristic effect based on initial reference points" at bounding box center [310, 151] width 264 height 17
click at [178, 141] on input "b. The adjustment and estimation heuristic effect based on initial reference po…" at bounding box center [178, 138] width 0 height 5
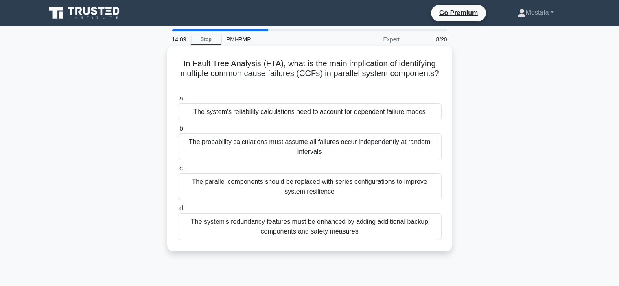
click at [433, 232] on div "The system's redundancy features must be enhanced by adding additional backup c…" at bounding box center [310, 226] width 264 height 27
click at [178, 211] on input "d. The system's redundancy features must be enhanced by adding additional backu…" at bounding box center [178, 208] width 0 height 5
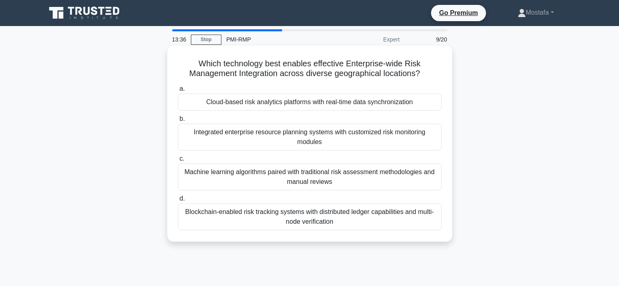
click at [414, 220] on div "Blockchain-enabled risk tracking systems with distributed ledger capabilities a…" at bounding box center [310, 216] width 264 height 27
click at [178, 201] on input "d. Blockchain-enabled risk tracking systems with distributed ledger capabilitie…" at bounding box center [178, 198] width 0 height 5
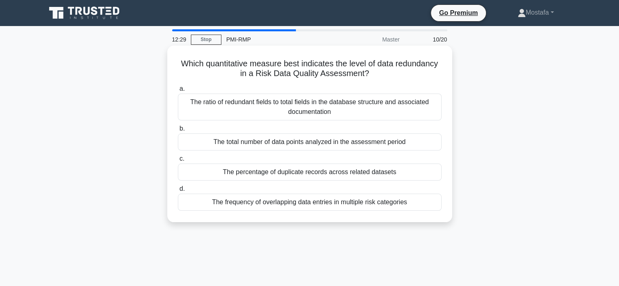
click at [428, 174] on div "The percentage of duplicate records across related datasets" at bounding box center [310, 172] width 264 height 17
click at [178, 161] on input "c. The percentage of duplicate records across related datasets" at bounding box center [178, 158] width 0 height 5
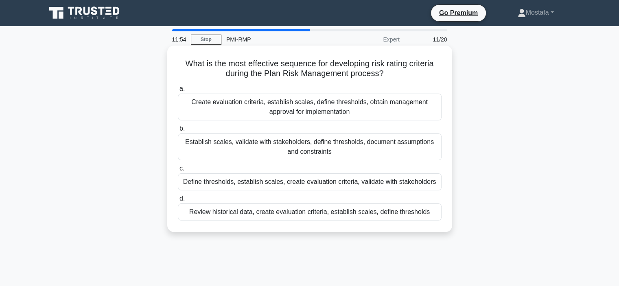
click at [423, 115] on div "Create evaluation criteria, establish scales, define thresholds, obtain managem…" at bounding box center [310, 107] width 264 height 27
click at [178, 92] on input "a. Create evaluation criteria, establish scales, define thresholds, obtain mana…" at bounding box center [178, 88] width 0 height 5
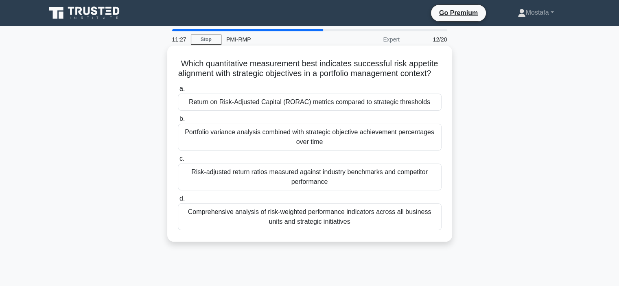
click at [432, 190] on div "Risk-adjusted return ratios measured against industry benchmarks and competitor…" at bounding box center [310, 177] width 264 height 27
click at [178, 161] on input "c. Risk-adjusted return ratios measured against industry benchmarks and competi…" at bounding box center [178, 158] width 0 height 5
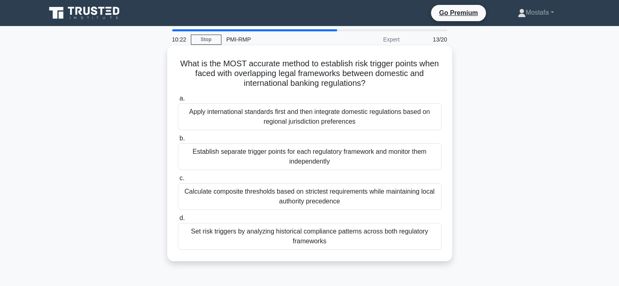
click at [423, 124] on div "Apply international standards first and then integrate domestic regulations bas…" at bounding box center [310, 116] width 264 height 27
click at [178, 101] on input "a. Apply international standards first and then integrate domestic regulations …" at bounding box center [178, 98] width 0 height 5
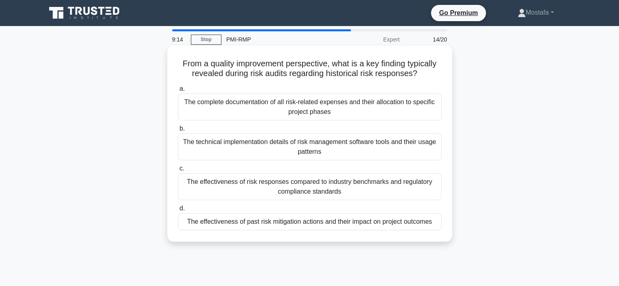
click at [434, 189] on div "The effectiveness of risk responses compared to industry benchmarks and regulat…" at bounding box center [310, 186] width 264 height 27
click at [178, 171] on input "c. The effectiveness of risk responses compared to industry benchmarks and regu…" at bounding box center [178, 168] width 0 height 5
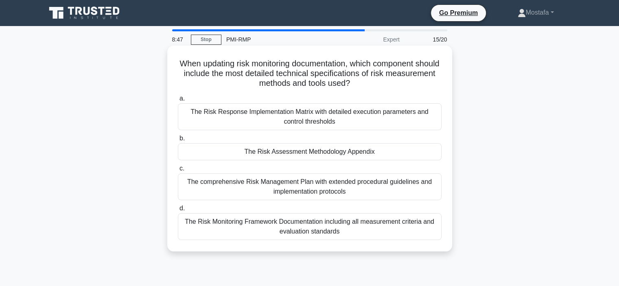
click at [432, 154] on div "The Risk Assessment Methodology Appendix" at bounding box center [310, 151] width 264 height 17
click at [178, 141] on input "b. The Risk Assessment Methodology Appendix" at bounding box center [178, 138] width 0 height 5
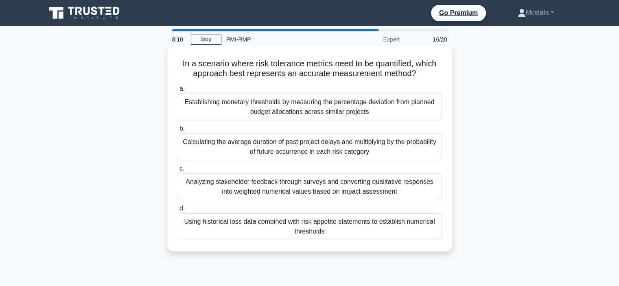
click at [422, 231] on div "Using historical loss data combined with risk appetite statements to establish …" at bounding box center [310, 226] width 264 height 27
click at [178, 211] on input "d. Using historical loss data combined with risk appetite statements to establi…" at bounding box center [178, 208] width 0 height 5
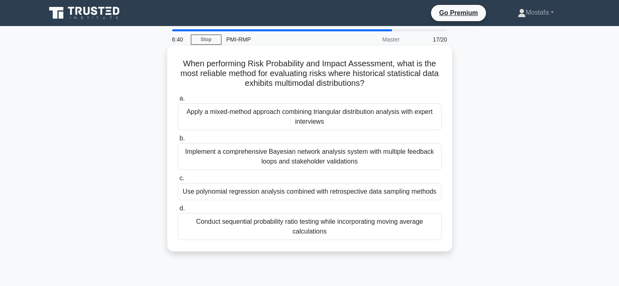
click at [421, 166] on div "Implement a comprehensive Bayesian network analysis system with multiple feedba…" at bounding box center [310, 156] width 264 height 27
click at [178, 141] on input "b. Implement a comprehensive Bayesian network analysis system with multiple fee…" at bounding box center [178, 138] width 0 height 5
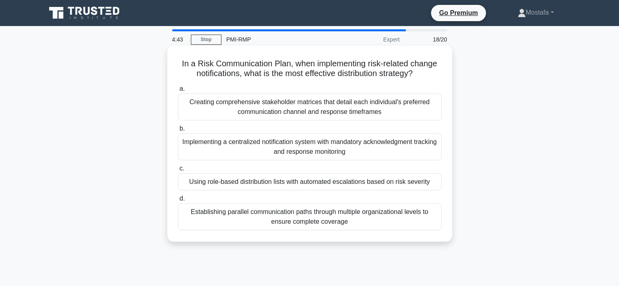
click at [434, 183] on div "Using role-based distribution lists with automated escalations based on risk se…" at bounding box center [310, 181] width 264 height 17
click at [178, 171] on input "c. Using role-based distribution lists with automated escalations based on risk…" at bounding box center [178, 168] width 0 height 5
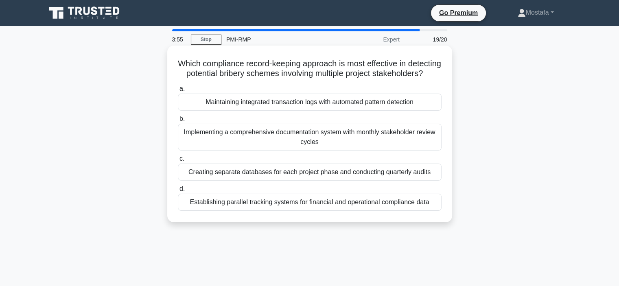
click at [423, 111] on div "Maintaining integrated transaction logs with automated pattern detection" at bounding box center [310, 102] width 264 height 17
click at [178, 92] on input "a. Maintaining integrated transaction logs with automated pattern detection" at bounding box center [178, 88] width 0 height 5
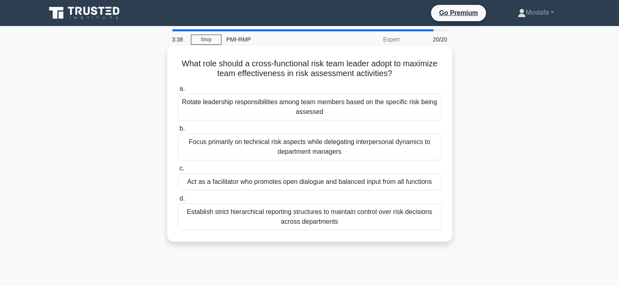
click at [436, 187] on div "Act as a facilitator who promotes open dialogue and balanced input from all fun…" at bounding box center [310, 181] width 264 height 17
click at [178, 171] on input "c. Act as a facilitator who promotes open dialogue and balanced input from all …" at bounding box center [178, 168] width 0 height 5
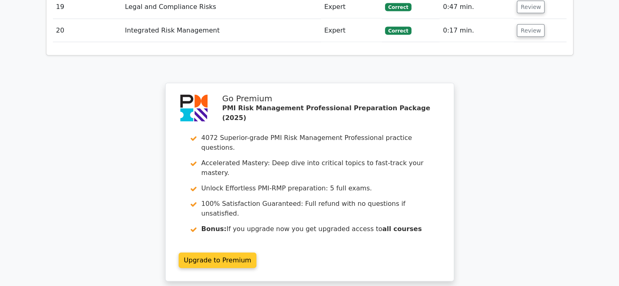
scroll to position [1505, 0]
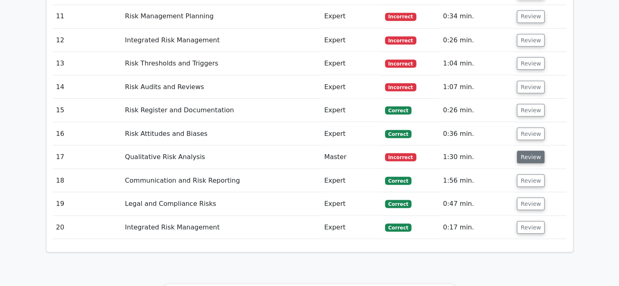
click at [523, 151] on button "Review" at bounding box center [531, 157] width 28 height 13
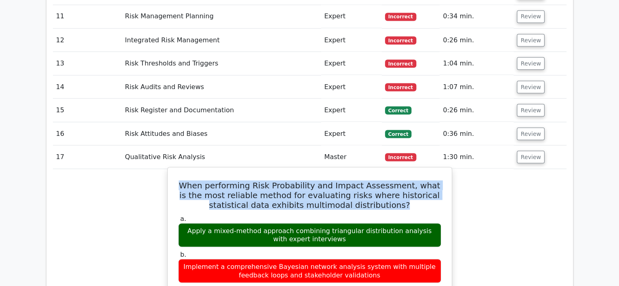
drag, startPoint x: 382, startPoint y: 147, endPoint x: 167, endPoint y: 116, distance: 217.0
copy h5 "When performing Risk Probability and Impact Assessment, what is the most reliab…"
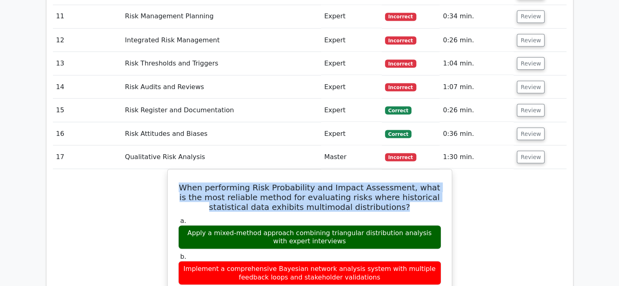
drag, startPoint x: 343, startPoint y: 183, endPoint x: 160, endPoint y: 163, distance: 184.2
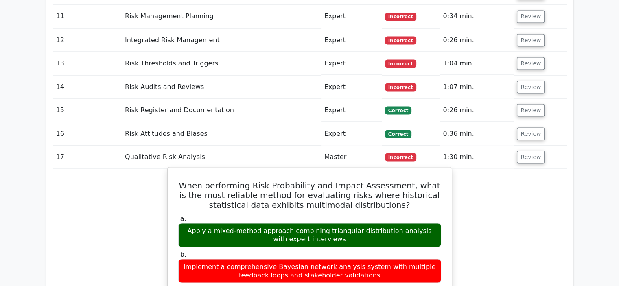
click at [347, 250] on label "b. Implement a comprehensive Bayesian network analysis system with multiple fee…" at bounding box center [309, 266] width 263 height 33
drag, startPoint x: 335, startPoint y: 180, endPoint x: 186, endPoint y: 172, distance: 148.7
click at [186, 223] on div "Apply a mixed-method approach combining triangular distribution analysis with e…" at bounding box center [309, 235] width 263 height 24
copy div "Apply a mixed-method approach combining triangular distribution analysis with e…"
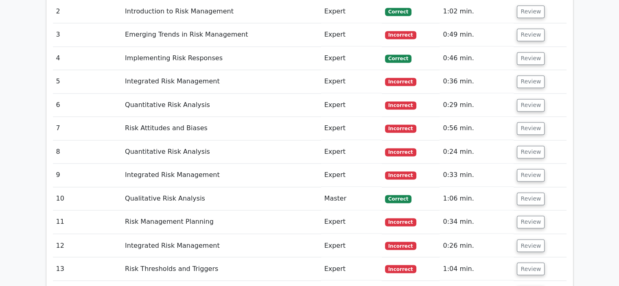
scroll to position [1302, 0]
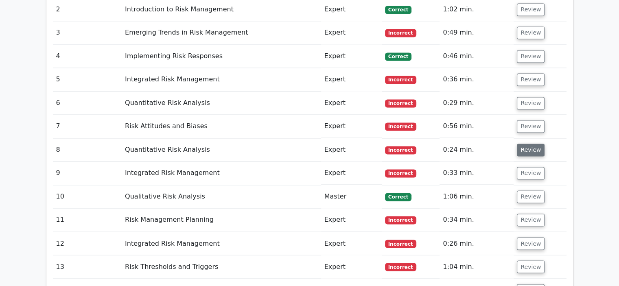
click at [526, 144] on button "Review" at bounding box center [531, 150] width 28 height 13
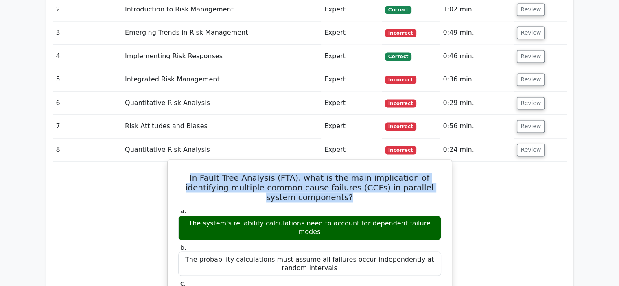
drag, startPoint x: 443, startPoint y: 132, endPoint x: 177, endPoint y: 120, distance: 266.3
copy h5 "In Fault Tree Analysis (FTA), what is the main implication of identifying multi…"
drag, startPoint x: 433, startPoint y: 157, endPoint x: 184, endPoint y: 155, distance: 248.6
click at [184, 216] on div "The system's reliability calculations need to account for dependent failure mod…" at bounding box center [309, 228] width 263 height 24
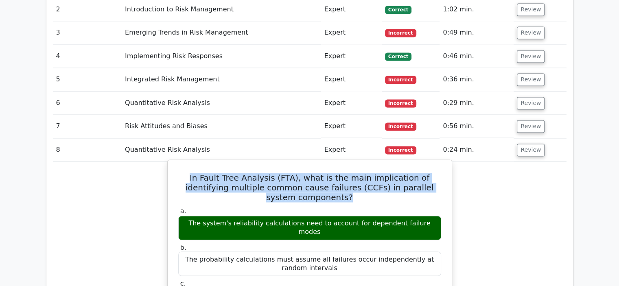
copy div "The system's reliability calculations need to account for dependent failure mod…"
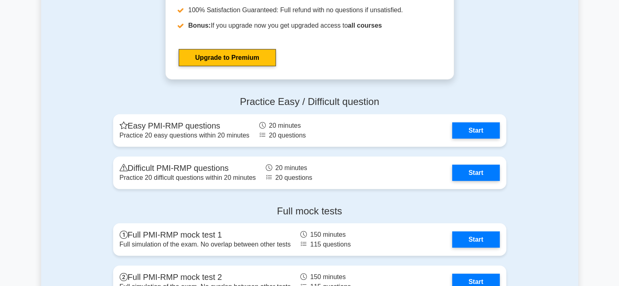
scroll to position [2156, 0]
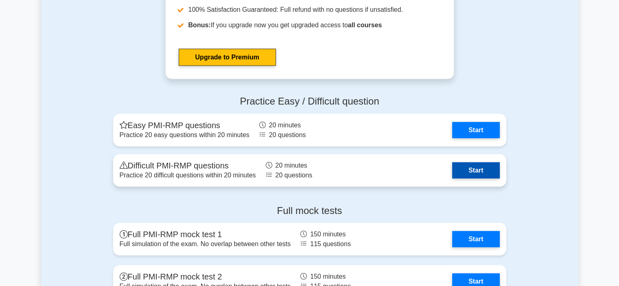
click at [485, 167] on link "Start" at bounding box center [475, 170] width 47 height 16
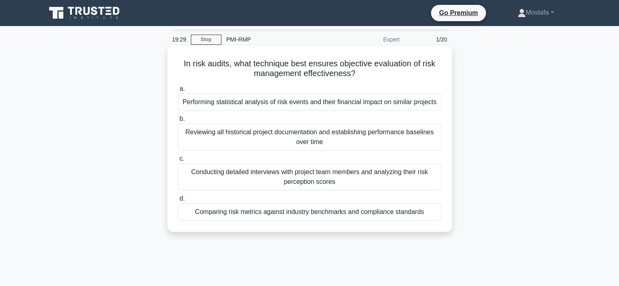
click at [431, 214] on div "Comparing risk metrics against industry benchmarks and compliance standards" at bounding box center [310, 211] width 264 height 17
click at [178, 201] on input "d. Comparing risk metrics against industry benchmarks and compliance standards" at bounding box center [178, 198] width 0 height 5
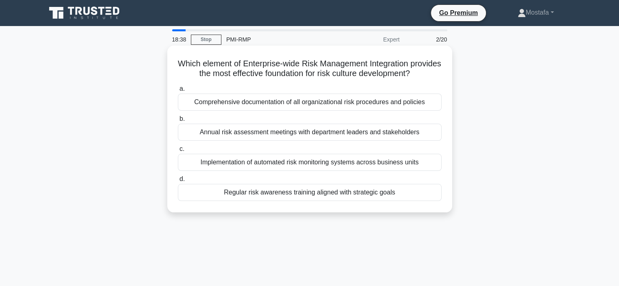
click at [420, 201] on div "Regular risk awareness training aligned with strategic goals" at bounding box center [310, 192] width 264 height 17
click at [178, 182] on input "d. Regular risk awareness training aligned with strategic goals" at bounding box center [178, 179] width 0 height 5
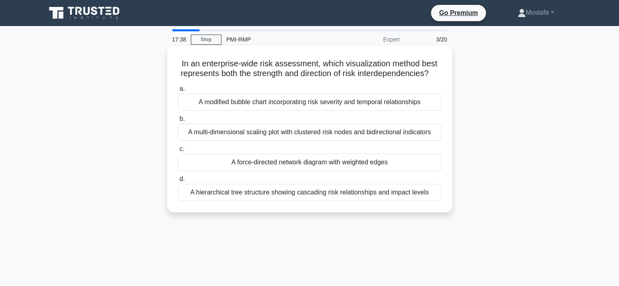
click at [434, 201] on div "A hierarchical tree structure showing cascading risk relationships and impact l…" at bounding box center [310, 192] width 264 height 17
click at [178, 182] on input "d. A hierarchical tree structure showing cascading risk relationships and impac…" at bounding box center [178, 179] width 0 height 5
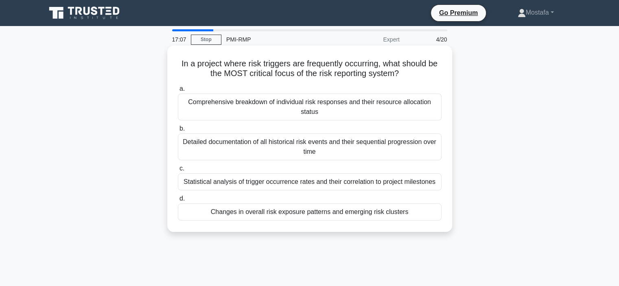
click at [436, 185] on div "Statistical analysis of trigger occurrence rates and their correlation to proje…" at bounding box center [310, 181] width 264 height 17
click at [178, 171] on input "c. Statistical analysis of trigger occurrence rates and their correlation to pr…" at bounding box center [178, 168] width 0 height 5
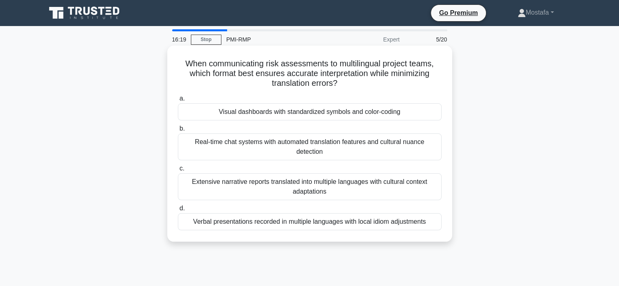
click at [438, 227] on div "Verbal presentations recorded in multiple languages with local idiom adjustments" at bounding box center [310, 221] width 264 height 17
click at [178, 211] on input "d. Verbal presentations recorded in multiple languages with local idiom adjustm…" at bounding box center [178, 208] width 0 height 5
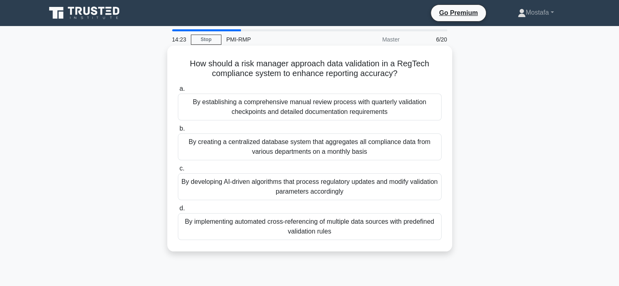
click at [434, 236] on div "By implementing automated cross-referencing of multiple data sources with prede…" at bounding box center [310, 226] width 264 height 27
click at [178, 211] on input "d. By implementing automated cross-referencing of multiple data sources with pr…" at bounding box center [178, 208] width 0 height 5
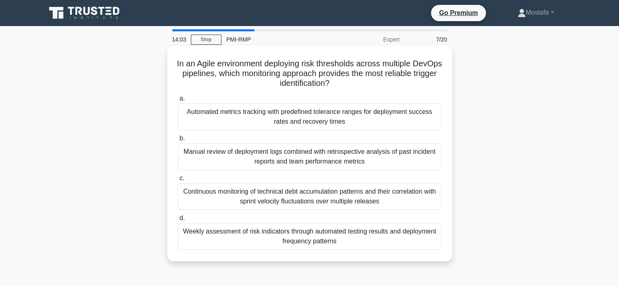
click at [420, 202] on div "Continuous monitoring of technical debt accumulation patterns and their correla…" at bounding box center [310, 196] width 264 height 27
click at [178, 181] on input "c. Continuous monitoring of technical debt accumulation patterns and their corr…" at bounding box center [178, 178] width 0 height 5
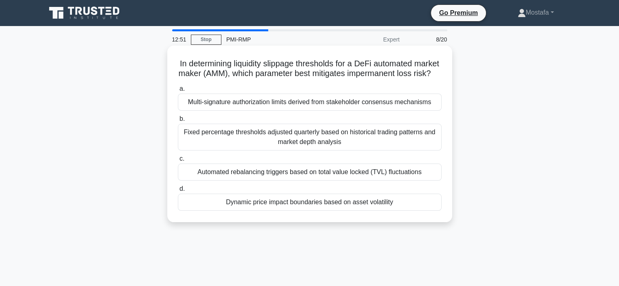
click at [430, 211] on div "Dynamic price impact boundaries based on asset volatility" at bounding box center [310, 202] width 264 height 17
click at [178, 192] on input "d. Dynamic price impact boundaries based on asset volatility" at bounding box center [178, 188] width 0 height 5
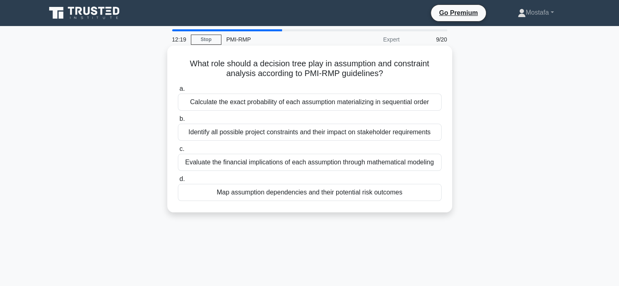
click at [434, 194] on div "Map assumption dependencies and their potential risk outcomes" at bounding box center [310, 192] width 264 height 17
click at [178, 182] on input "d. Map assumption dependencies and their potential risk outcomes" at bounding box center [178, 179] width 0 height 5
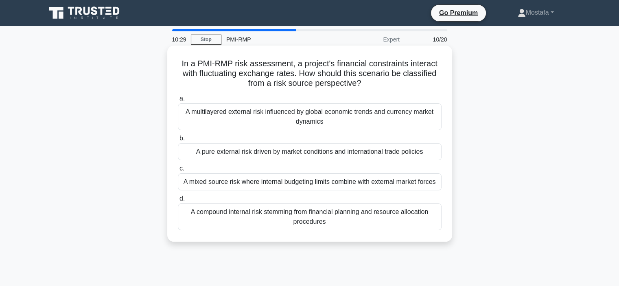
click at [434, 156] on div "A pure external risk driven by market conditions and international trade polici…" at bounding box center [310, 151] width 264 height 17
click at [178, 141] on input "b. A pure external risk driven by market conditions and international trade pol…" at bounding box center [178, 138] width 0 height 5
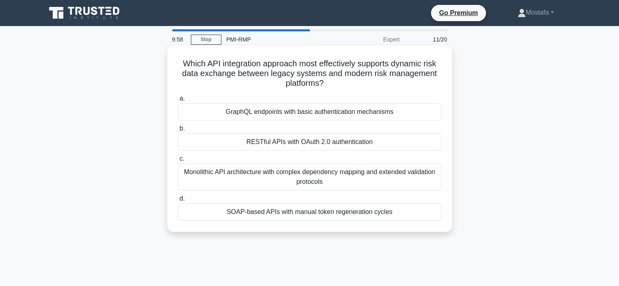
click at [411, 214] on div "SOAP-based APIs with manual token regeneration cycles" at bounding box center [310, 211] width 264 height 17
click at [178, 201] on input "d. SOAP-based APIs with manual token regeneration cycles" at bounding box center [178, 198] width 0 height 5
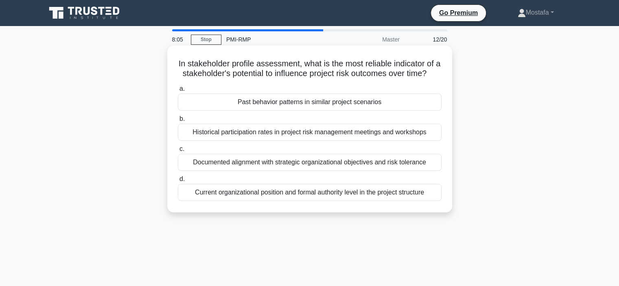
click at [433, 201] on div "Current organizational position and formal authority level in the project struc…" at bounding box center [310, 192] width 264 height 17
click at [178, 182] on input "d. Current organizational position and formal authority level in the project st…" at bounding box center [178, 179] width 0 height 5
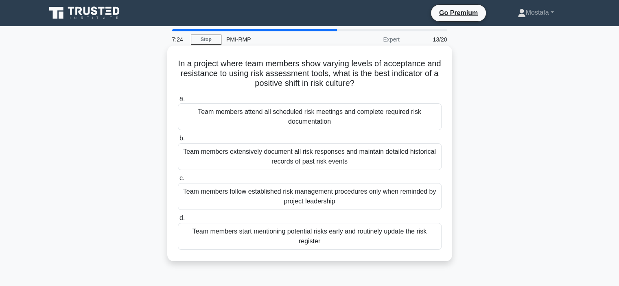
click at [426, 241] on div "Team members start mentioning potential risks early and routinely update the ri…" at bounding box center [310, 236] width 264 height 27
click at [178, 221] on input "d. Team members start mentioning potential risks early and routinely update the…" at bounding box center [178, 218] width 0 height 5
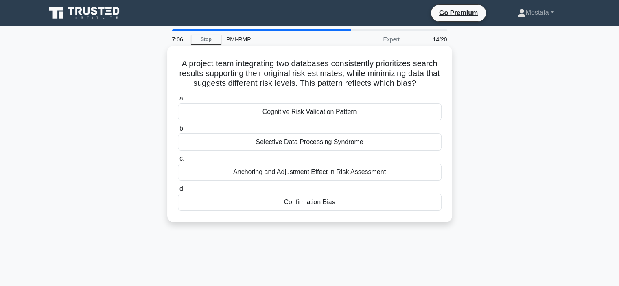
click at [349, 206] on div "Confirmation Bias" at bounding box center [310, 202] width 264 height 17
click at [178, 192] on input "d. Confirmation Bias" at bounding box center [178, 188] width 0 height 5
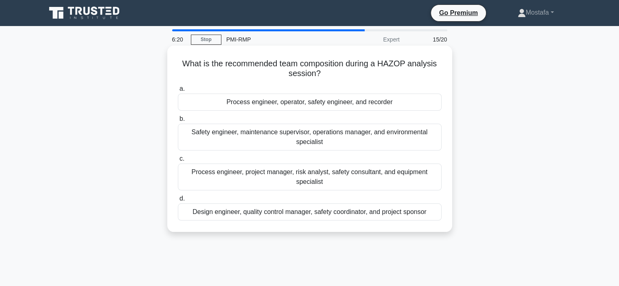
click at [431, 145] on div "Safety engineer, maintenance supervisor, operations manager, and environmental …" at bounding box center [310, 137] width 264 height 27
click at [178, 122] on input "b. Safety engineer, maintenance supervisor, operations manager, and environment…" at bounding box center [178, 118] width 0 height 5
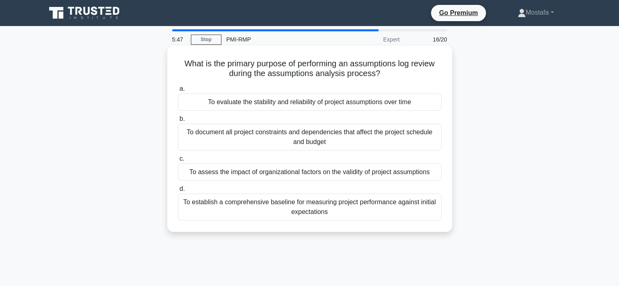
click at [426, 105] on div "To evaluate the stability and reliability of project assumptions over time" at bounding box center [310, 102] width 264 height 17
click at [178, 92] on input "a. To evaluate the stability and reliability of project assumptions over time" at bounding box center [178, 88] width 0 height 5
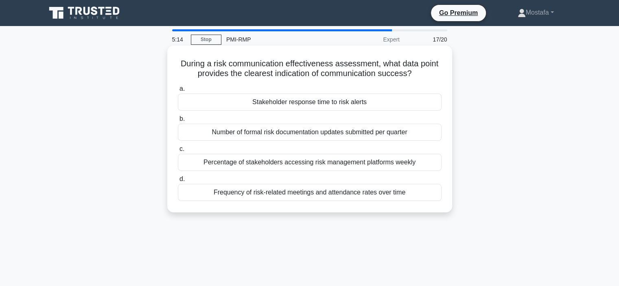
click at [427, 194] on div "Frequency of risk-related meetings and attendance rates over time" at bounding box center [310, 192] width 264 height 17
click at [178, 182] on input "d. Frequency of risk-related meetings and attendance rates over time" at bounding box center [178, 179] width 0 height 5
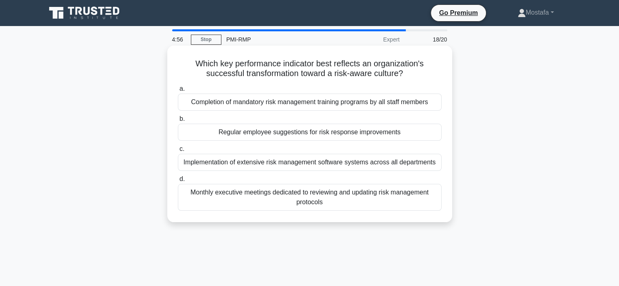
click at [421, 132] on div "Regular employee suggestions for risk response improvements" at bounding box center [310, 132] width 264 height 17
click at [178, 122] on input "b. Regular employee suggestions for risk response improvements" at bounding box center [178, 118] width 0 height 5
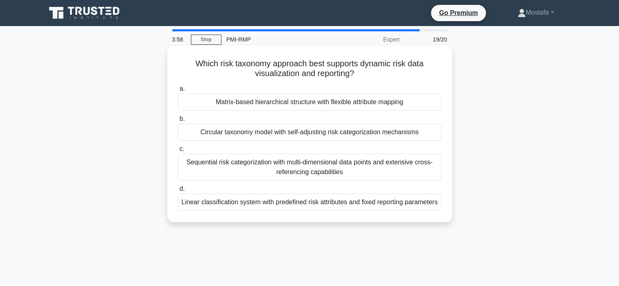
click at [432, 138] on div "Circular taxonomy model with self-adjusting risk categorization mechanisms" at bounding box center [310, 132] width 264 height 17
click at [178, 122] on input "b. Circular taxonomy model with self-adjusting risk categorization mechanisms" at bounding box center [178, 118] width 0 height 5
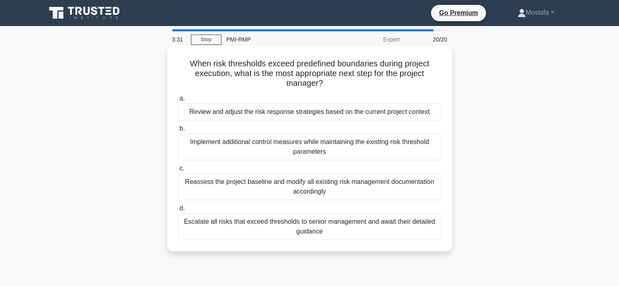
click at [437, 114] on div "Review and adjust the risk response strategies based on the current project con…" at bounding box center [310, 111] width 264 height 17
click at [178, 101] on input "a. Review and adjust the risk response strategies based on the current project …" at bounding box center [178, 98] width 0 height 5
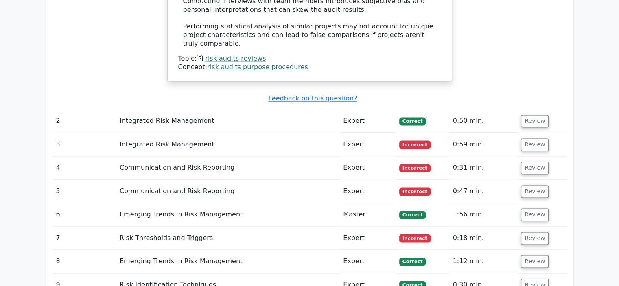
scroll to position [1139, 0]
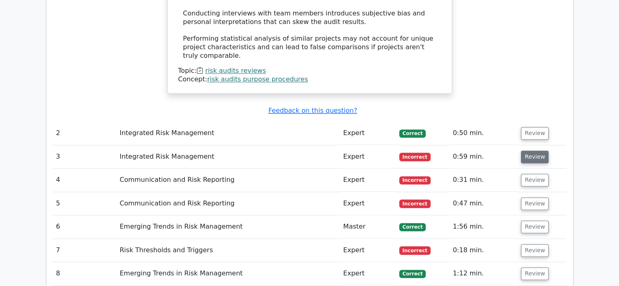
click at [530, 151] on button "Review" at bounding box center [535, 157] width 28 height 13
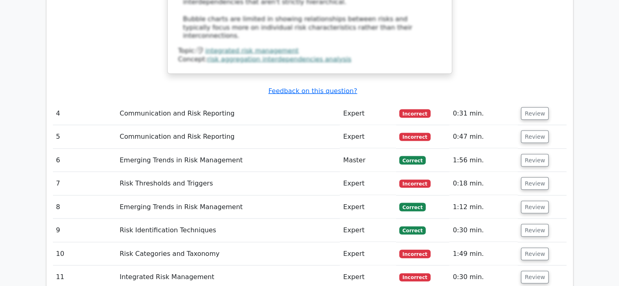
scroll to position [1831, 0]
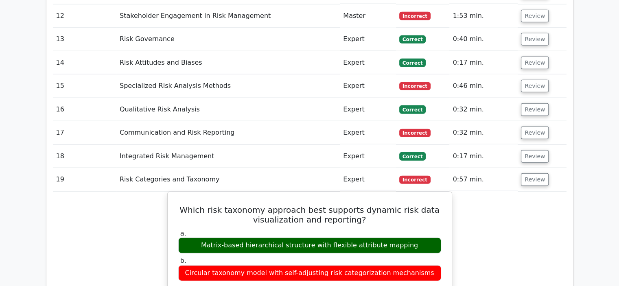
scroll to position [1993, 0]
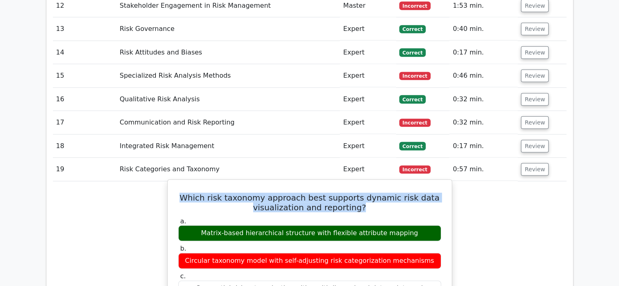
drag, startPoint x: 373, startPoint y: 92, endPoint x: 192, endPoint y: 89, distance: 180.6
click at [192, 193] on h5 "Which risk taxonomy approach best supports dynamic risk data visualization and …" at bounding box center [309, 203] width 264 height 20
copy h5 "Which risk taxonomy approach best supports dynamic risk data visualization and …"
drag, startPoint x: 410, startPoint y: 122, endPoint x: 203, endPoint y: 119, distance: 206.7
click at [203, 225] on div "Matrix-based hierarchical structure with flexible attribute mapping" at bounding box center [309, 233] width 263 height 16
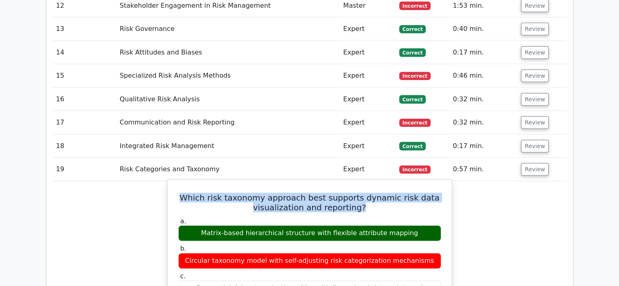
copy div "Matrix-based hierarchical structure with flexible attribute mapping"
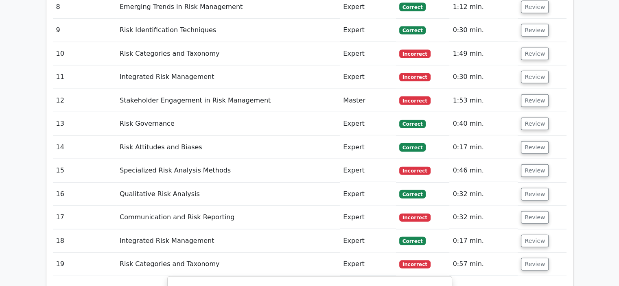
scroll to position [1831, 0]
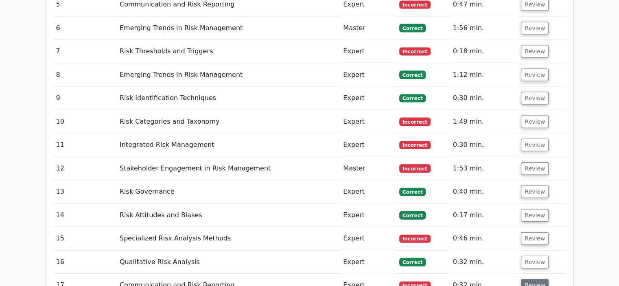
click at [531, 279] on button "Review" at bounding box center [535, 285] width 28 height 13
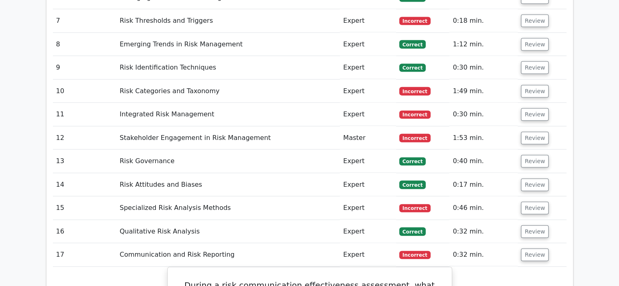
scroll to position [1912, 0]
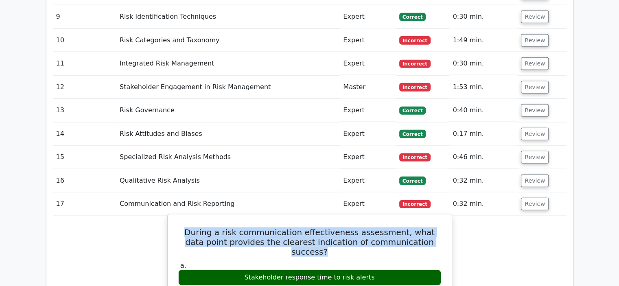
drag, startPoint x: 421, startPoint y: 129, endPoint x: 176, endPoint y: 120, distance: 245.1
copy h5 "During a risk communication effectiveness assessment, what data point provides …"
drag, startPoint x: 369, startPoint y: 159, endPoint x: 251, endPoint y: 155, distance: 118.4
click at [251, 270] on div "Stakeholder response time to risk alerts" at bounding box center [309, 278] width 263 height 16
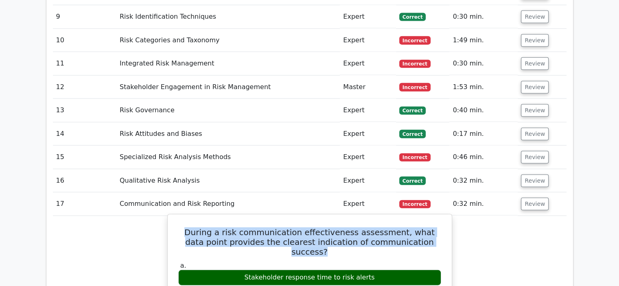
copy div "Stakeholder response time to risk alerts"
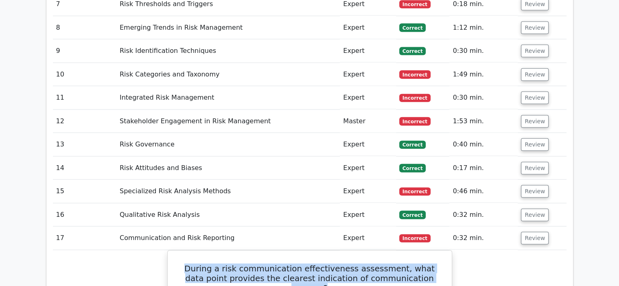
scroll to position [1831, 0]
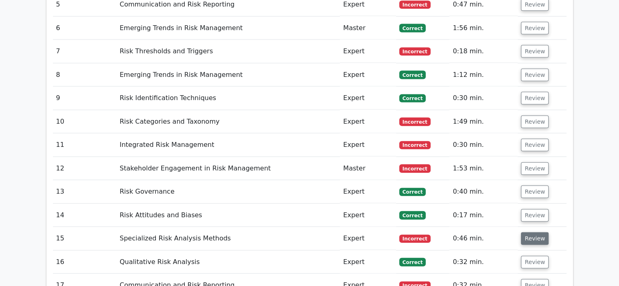
click at [531, 232] on button "Review" at bounding box center [535, 238] width 28 height 13
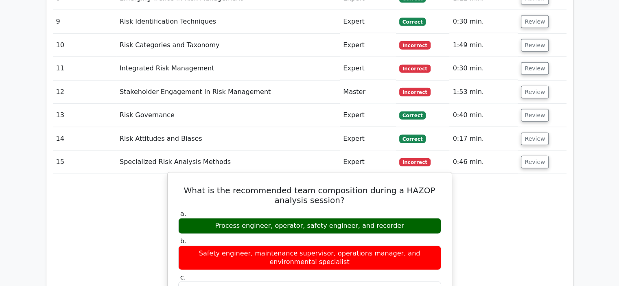
scroll to position [1912, 0]
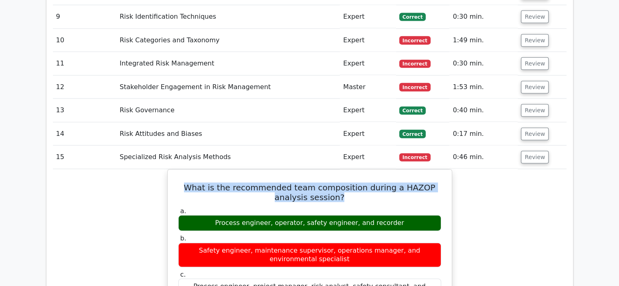
drag, startPoint x: 341, startPoint y: 86, endPoint x: 166, endPoint y: 70, distance: 176.0
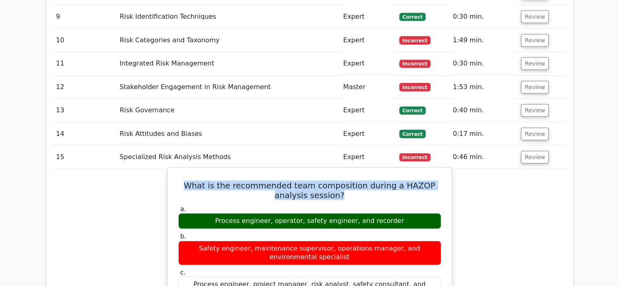
copy h5 "What is the recommended team composition during a HAZOP analysis session?"
drag, startPoint x: 400, startPoint y: 112, endPoint x: 223, endPoint y: 109, distance: 177.8
click at [223, 213] on div "Process engineer, operator, safety engineer, and recorder" at bounding box center [309, 221] width 263 height 16
copy div "Process engineer, operator, safety engineer, and recorder"
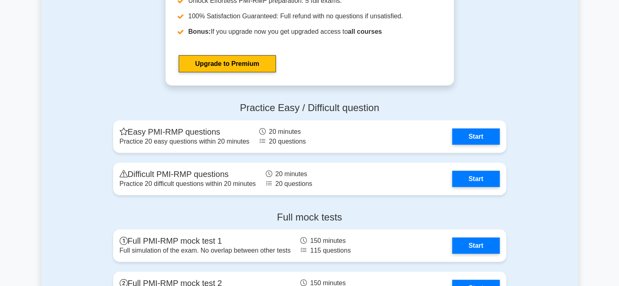
scroll to position [2156, 0]
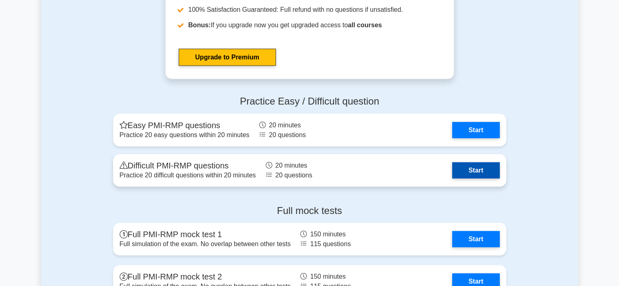
click at [490, 166] on link "Start" at bounding box center [475, 170] width 47 height 16
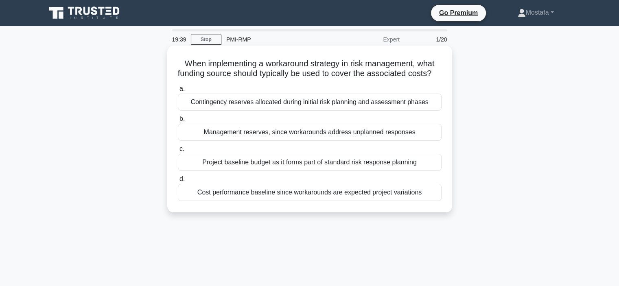
click at [433, 111] on div "Contingency reserves allocated during initial risk planning and assessment phas…" at bounding box center [310, 102] width 264 height 17
click at [178, 92] on input "a. Contingency reserves allocated during initial risk planning and assessment p…" at bounding box center [178, 88] width 0 height 5
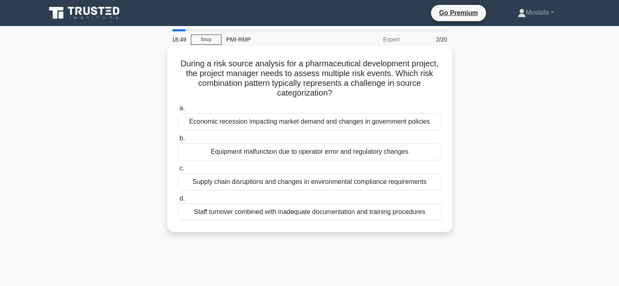
click at [433, 182] on div "Supply chain disruptions and changes in environmental compliance requirements" at bounding box center [310, 181] width 264 height 17
click at [178, 171] on input "c. Supply chain disruptions and changes in environmental compliance requirements" at bounding box center [178, 168] width 0 height 5
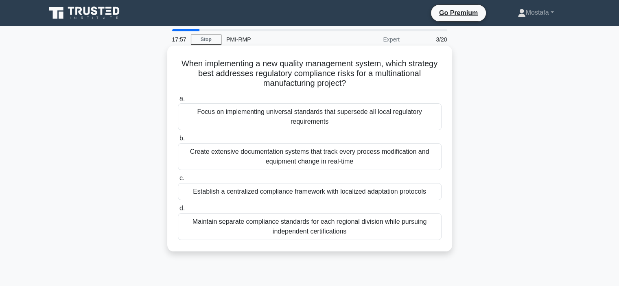
click at [423, 231] on div "Maintain separate compliance standards for each regional division while pursuin…" at bounding box center [310, 226] width 264 height 27
click at [178, 211] on input "d. Maintain separate compliance standards for each regional division while purs…" at bounding box center [178, 208] width 0 height 5
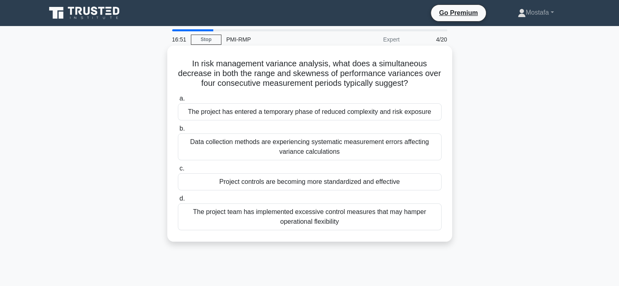
click at [434, 112] on div "The project has entered a temporary phase of reduced complexity and risk exposu…" at bounding box center [310, 111] width 264 height 17
click at [178, 101] on input "a. The project has entered a temporary phase of reduced complexity and risk exp…" at bounding box center [178, 98] width 0 height 5
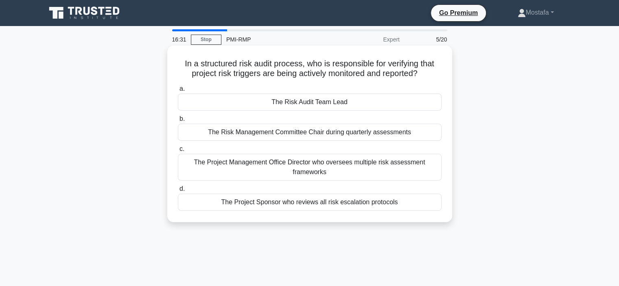
click at [391, 103] on div "The Risk Audit Team Lead" at bounding box center [310, 102] width 264 height 17
click at [178, 92] on input "a. The Risk Audit Team Lead" at bounding box center [178, 88] width 0 height 5
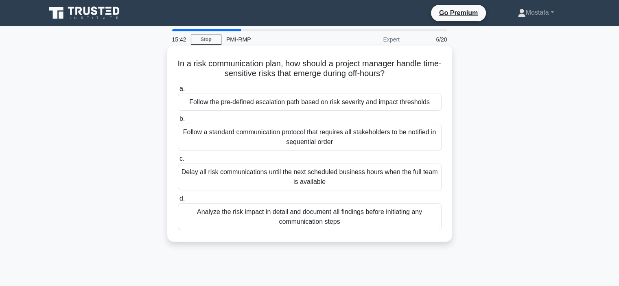
click at [436, 106] on div "Follow the pre-defined escalation path based on risk severity and impact thresh…" at bounding box center [310, 102] width 264 height 17
click at [178, 92] on input "a. Follow the pre-defined escalation path based on risk severity and impact thr…" at bounding box center [178, 88] width 0 height 5
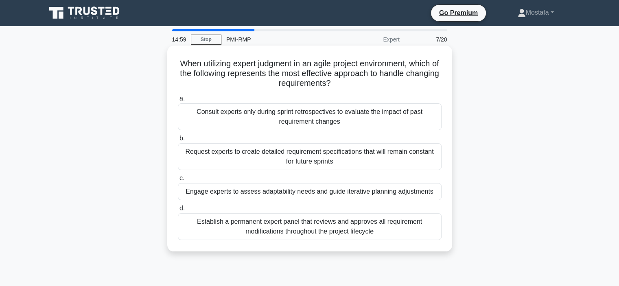
click at [437, 193] on div "Engage experts to assess adaptability needs and guide iterative planning adjust…" at bounding box center [310, 191] width 264 height 17
click at [178, 181] on input "c. Engage experts to assess adaptability needs and guide iterative planning adj…" at bounding box center [178, 178] width 0 height 5
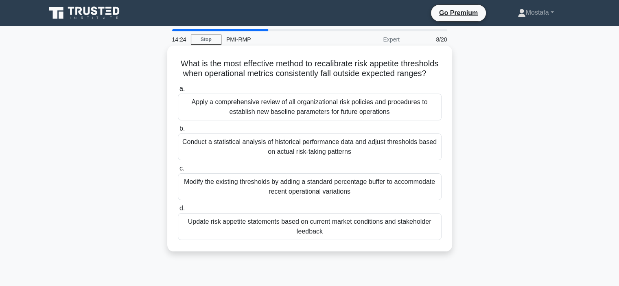
click at [429, 120] on div "Apply a comprehensive review of all organizational risk policies and procedures…" at bounding box center [310, 107] width 264 height 27
click at [178, 92] on input "a. Apply a comprehensive review of all organizational risk policies and procedu…" at bounding box center [178, 88] width 0 height 5
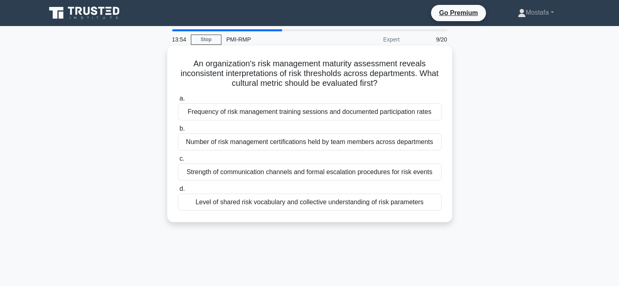
click at [430, 170] on div "Strength of communication channels and formal escalation procedures for risk ev…" at bounding box center [310, 172] width 264 height 17
click at [178, 161] on input "c. Strength of communication channels and formal escalation procedures for risk…" at bounding box center [178, 158] width 0 height 5
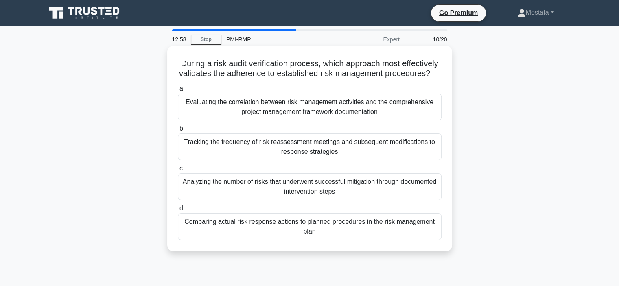
click at [414, 200] on div "Analyzing the number of risks that underwent successful mitigation through docu…" at bounding box center [310, 186] width 264 height 27
click at [178, 171] on input "c. Analyzing the number of risks that underwent successful mitigation through d…" at bounding box center [178, 168] width 0 height 5
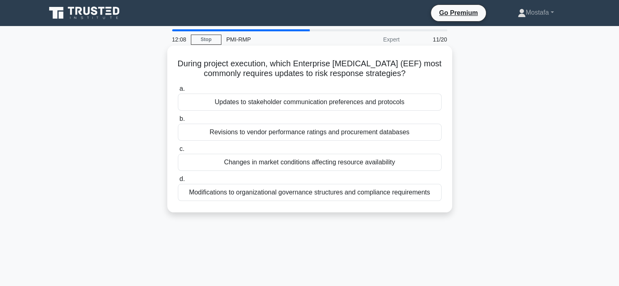
click at [428, 136] on div "Revisions to vendor performance ratings and procurement databases" at bounding box center [310, 132] width 264 height 17
click at [178, 122] on input "b. Revisions to vendor performance ratings and procurement databases" at bounding box center [178, 118] width 0 height 5
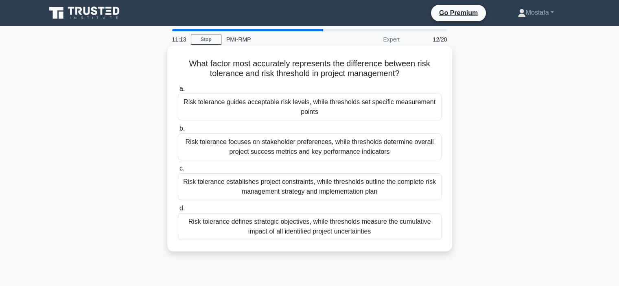
click at [416, 112] on div "Risk tolerance guides acceptable risk levels, while thresholds set specific mea…" at bounding box center [310, 107] width 264 height 27
click at [178, 92] on input "a. Risk tolerance guides acceptable risk levels, while thresholds set specific …" at bounding box center [178, 88] width 0 height 5
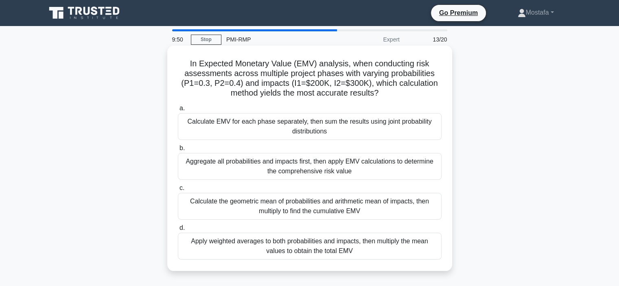
click at [415, 172] on div "Aggregate all probabilities and impacts first, then apply EMV calculations to d…" at bounding box center [310, 166] width 264 height 27
click at [178, 151] on input "b. Aggregate all probabilities and impacts first, then apply EMV calculations t…" at bounding box center [178, 148] width 0 height 5
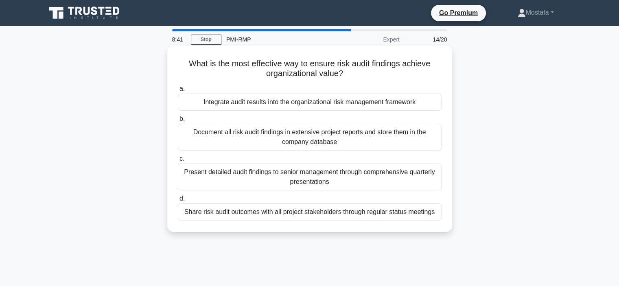
click at [425, 103] on div "Integrate audit results into the organizational risk management framework" at bounding box center [310, 102] width 264 height 17
click at [178, 92] on input "a. Integrate audit results into the organizational risk management framework" at bounding box center [178, 88] width 0 height 5
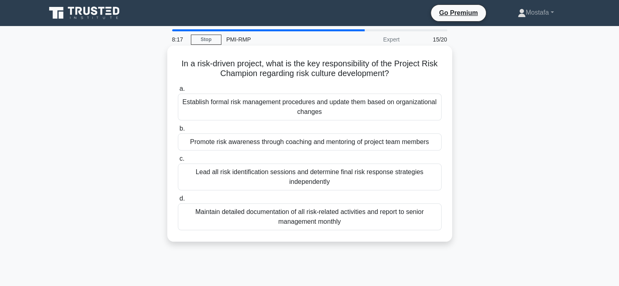
click at [434, 144] on div "Promote risk awareness through coaching and mentoring of project team members" at bounding box center [310, 141] width 264 height 17
click at [178, 131] on input "b. Promote risk awareness through coaching and mentoring of project team members" at bounding box center [178, 128] width 0 height 5
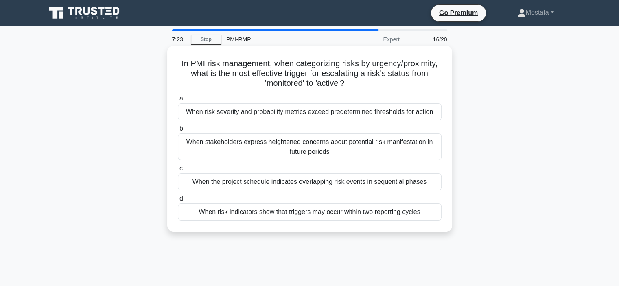
click at [436, 112] on div "When risk severity and probability metrics exceed predetermined thresholds for …" at bounding box center [310, 111] width 264 height 17
click at [178, 101] on input "a. When risk severity and probability metrics exceed predetermined thresholds f…" at bounding box center [178, 98] width 0 height 5
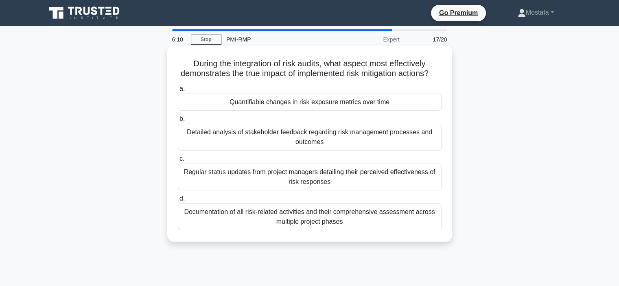
click at [412, 111] on div "Quantifiable changes in risk exposure metrics over time" at bounding box center [310, 102] width 264 height 17
click at [178, 92] on input "a. Quantifiable changes in risk exposure metrics over time" at bounding box center [178, 88] width 0 height 5
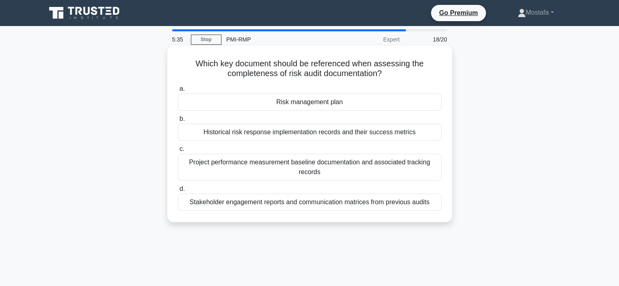
click at [375, 102] on div "Risk management plan" at bounding box center [310, 102] width 264 height 17
click at [178, 92] on input "a. Risk management plan" at bounding box center [178, 88] width 0 height 5
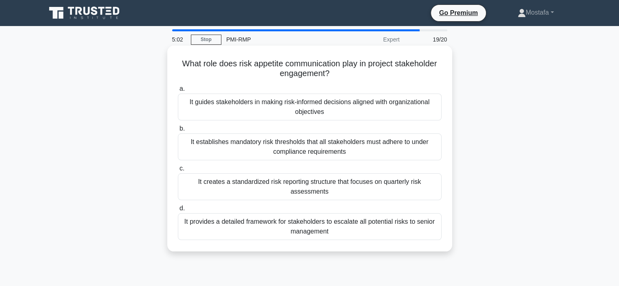
click at [409, 114] on div "It guides stakeholders in making risk-informed decisions aligned with organizat…" at bounding box center [310, 107] width 264 height 27
click at [178, 92] on input "a. It guides stakeholders in making risk-informed decisions aligned with organi…" at bounding box center [178, 88] width 0 height 5
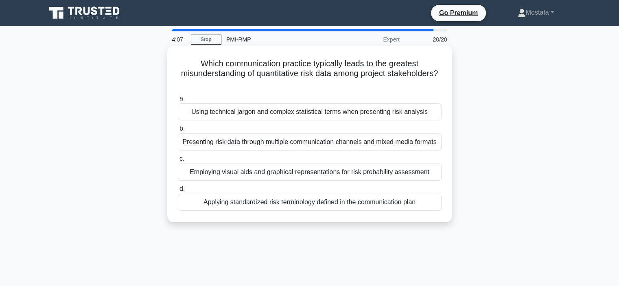
click at [434, 113] on div "Using technical jargon and complex statistical terms when presenting risk analy…" at bounding box center [310, 111] width 264 height 17
click at [178, 101] on input "a. Using technical jargon and complex statistical terms when presenting risk an…" at bounding box center [178, 98] width 0 height 5
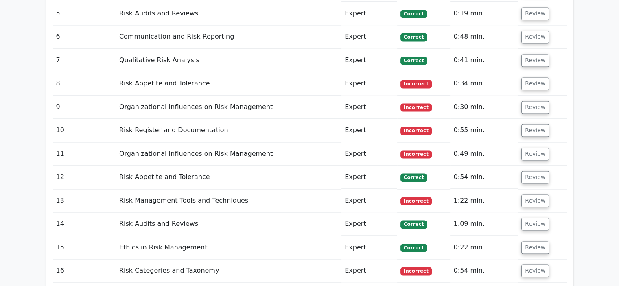
scroll to position [1220, 0]
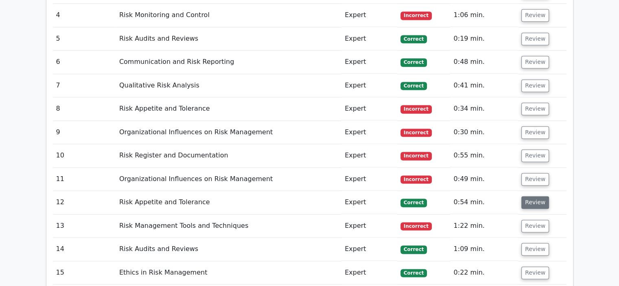
click at [535, 196] on button "Review" at bounding box center [535, 202] width 28 height 13
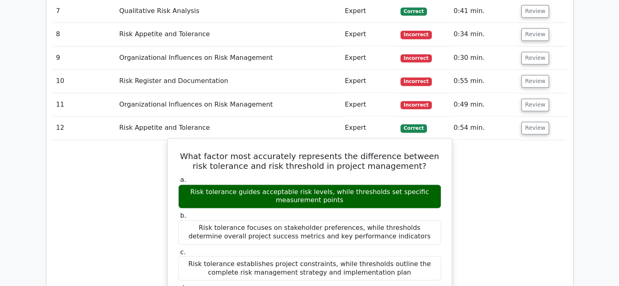
scroll to position [1302, 0]
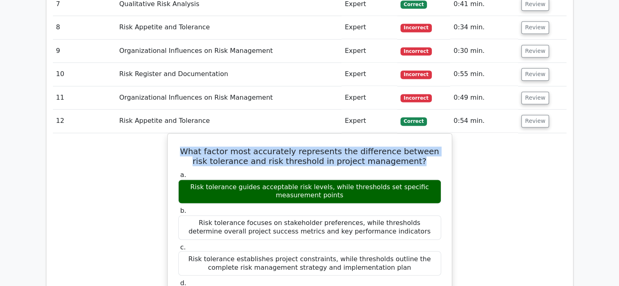
drag, startPoint x: 418, startPoint y: 110, endPoint x: 147, endPoint y: 101, distance: 271.5
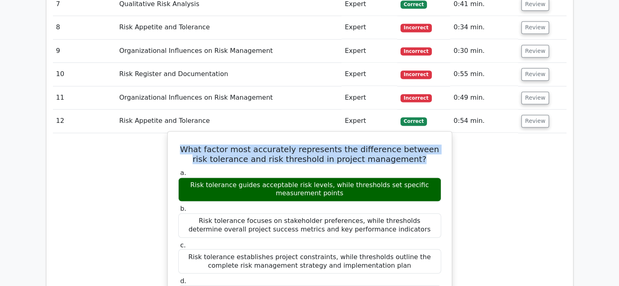
copy h5 "What factor most accurately represents the difference between risk tolerance an…"
drag, startPoint x: 321, startPoint y: 146, endPoint x: 180, endPoint y: 135, distance: 141.2
click at [180, 177] on div "Risk tolerance guides acceptable risk levels, while thresholds set specific mea…" at bounding box center [309, 189] width 263 height 24
copy div "Risk tolerance guides acceptable risk levels, while thresholds set specific mea…"
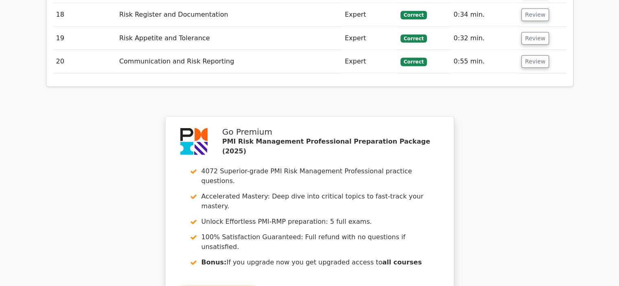
scroll to position [1877, 0]
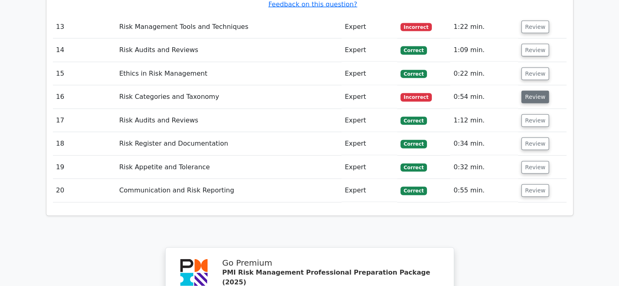
click at [533, 91] on button "Review" at bounding box center [535, 97] width 28 height 13
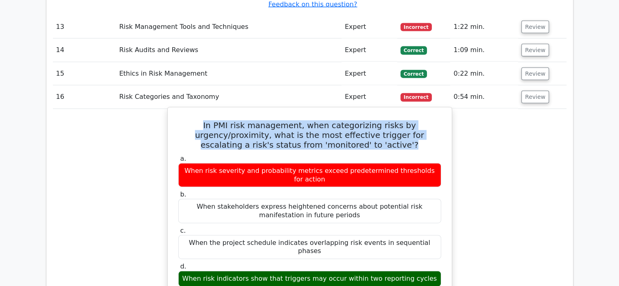
drag, startPoint x: 354, startPoint y: 92, endPoint x: 172, endPoint y: 72, distance: 182.6
copy h5 "In PMI risk management, when categorizing risks by urgency/proximity, what is t…"
drag, startPoint x: 429, startPoint y: 211, endPoint x: 209, endPoint y: 208, distance: 219.3
click at [194, 271] on div "When risk indicators show that triggers may occur within two reporting cycles" at bounding box center [309, 279] width 263 height 16
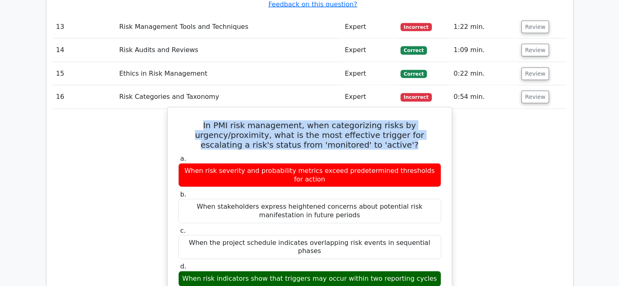
copy div "When risk indicators show that triggers may occur within two reporting cycles"
